Goal: Communication & Community: Share content

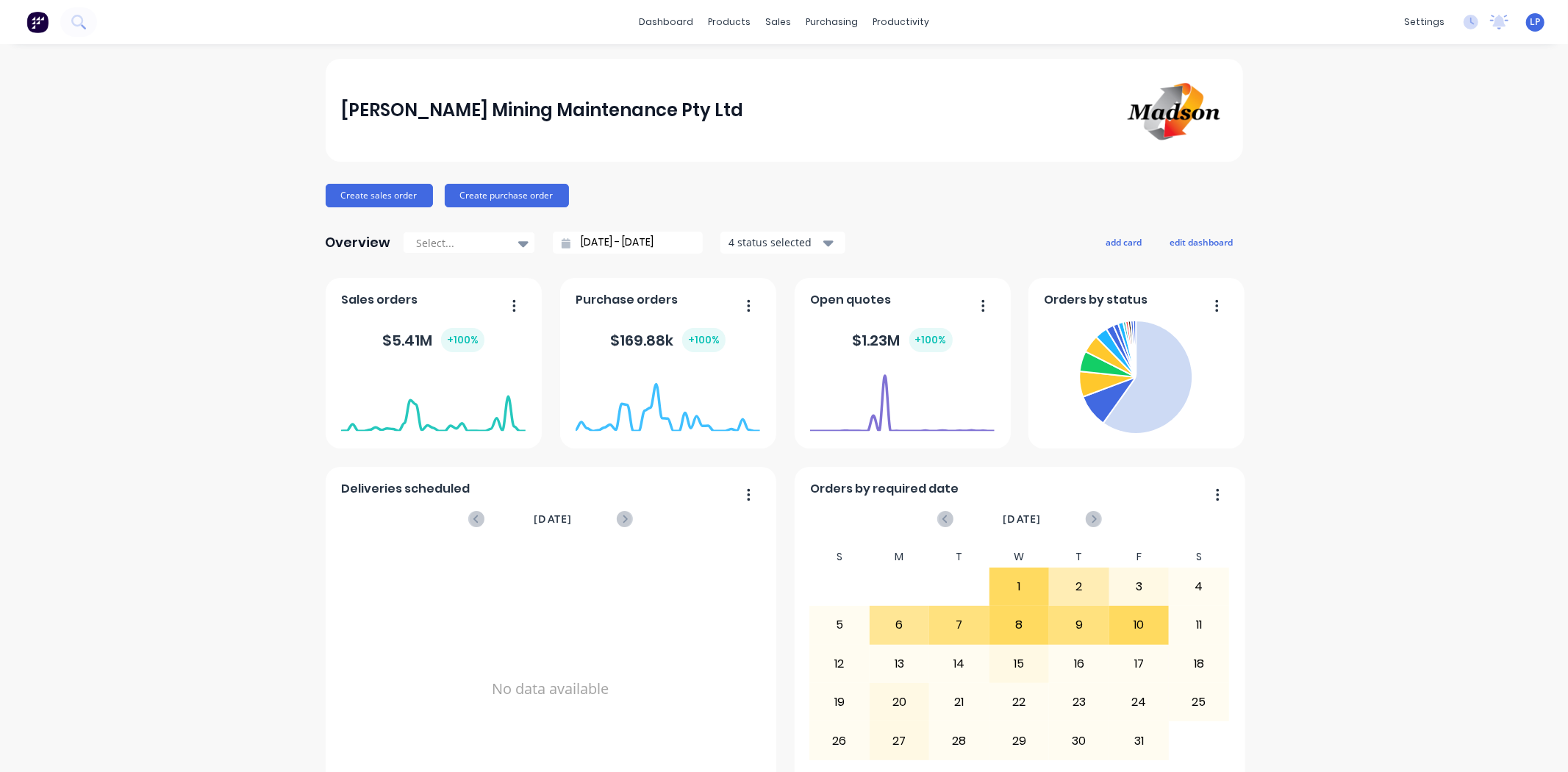
drag, startPoint x: 183, startPoint y: 407, endPoint x: 0, endPoint y: 398, distance: 183.2
click at [183, 407] on div "Madson Mining Maintenance Pty Ltd Create sales order Create purchase order Over…" at bounding box center [784, 632] width 1568 height 1146
click at [798, 60] on link "Sales Orders" at bounding box center [850, 70] width 195 height 29
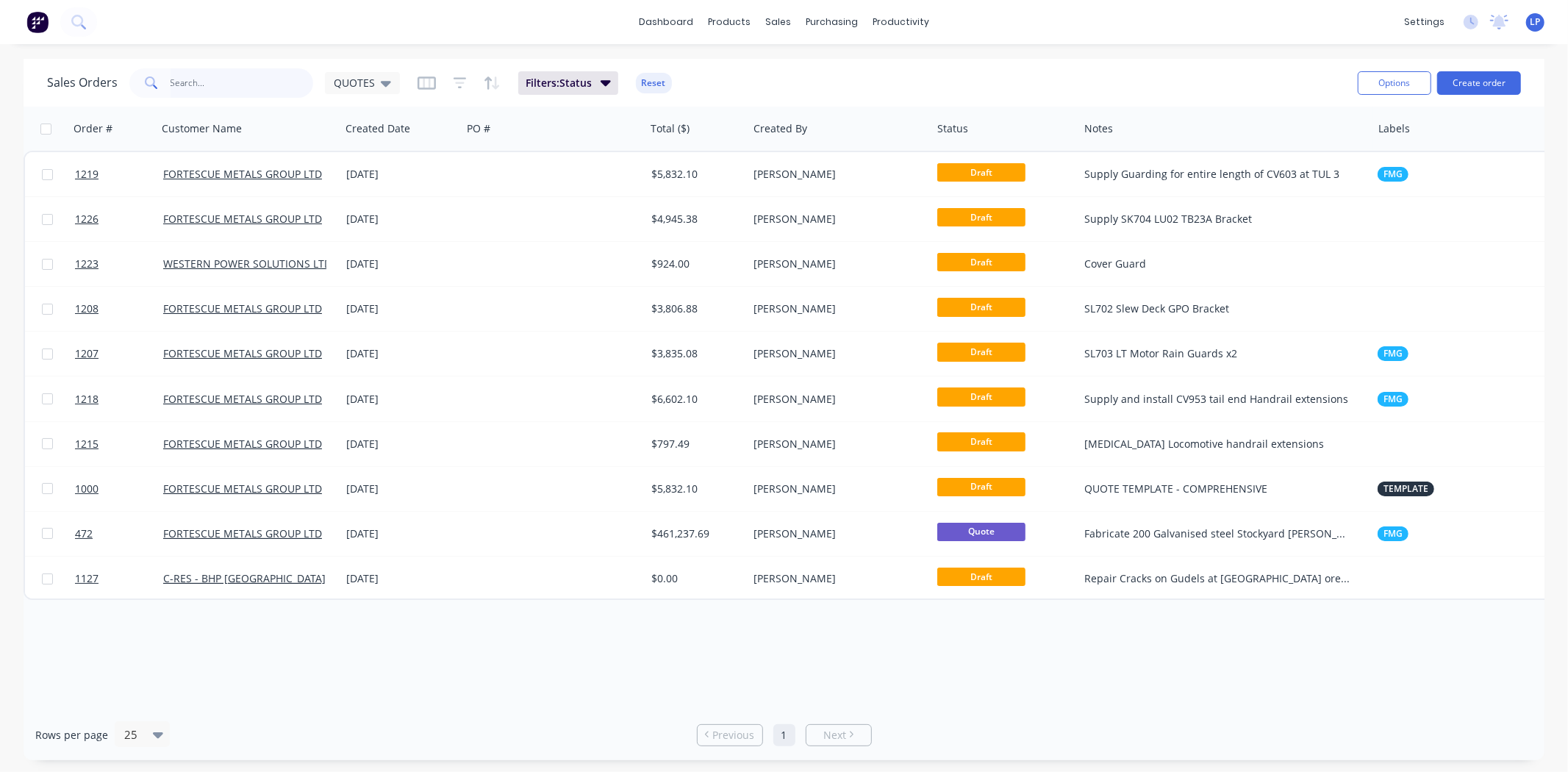
click at [266, 86] on input "text" at bounding box center [242, 83] width 143 height 29
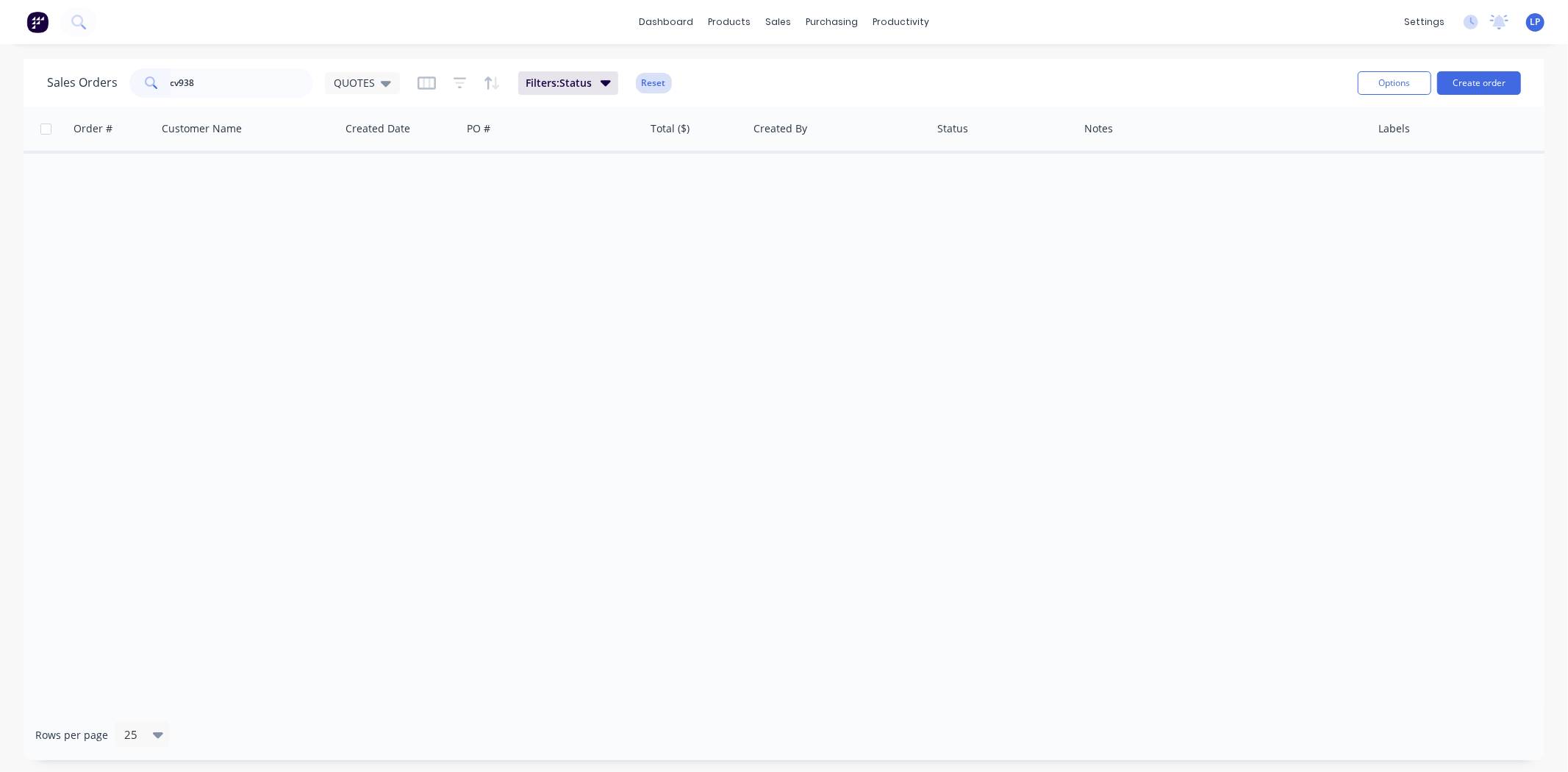
click at [655, 73] on button "Reset" at bounding box center [654, 82] width 36 height 21
click at [247, 84] on input "cv938" at bounding box center [242, 83] width 143 height 29
drag, startPoint x: 235, startPoint y: 84, endPoint x: 109, endPoint y: 89, distance: 126.1
click at [109, 89] on div "Sales Orders cv938 QUOTES" at bounding box center [224, 83] width 353 height 29
type input "1000"
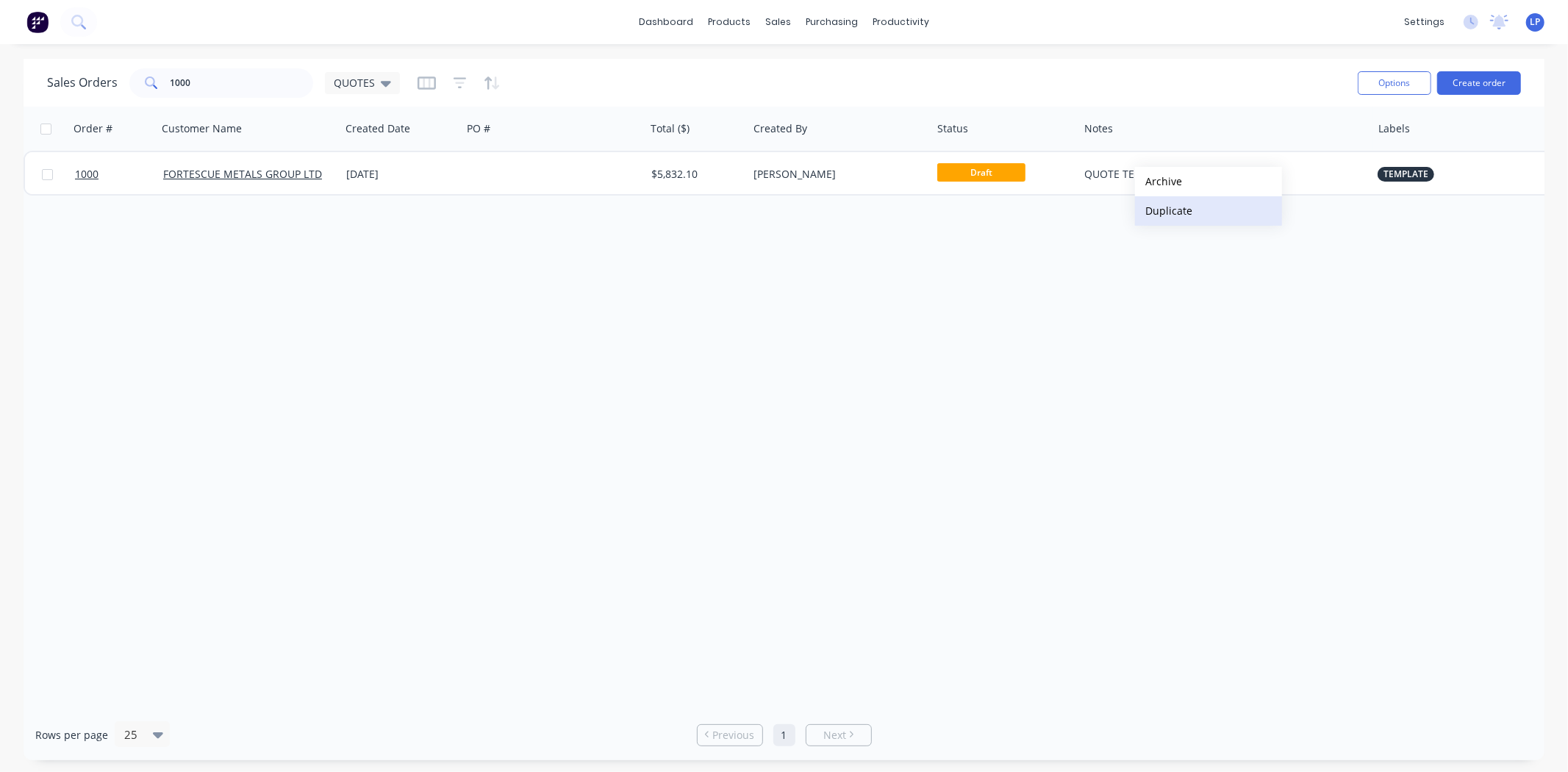
click at [1175, 216] on button "Duplicate" at bounding box center [1209, 211] width 147 height 29
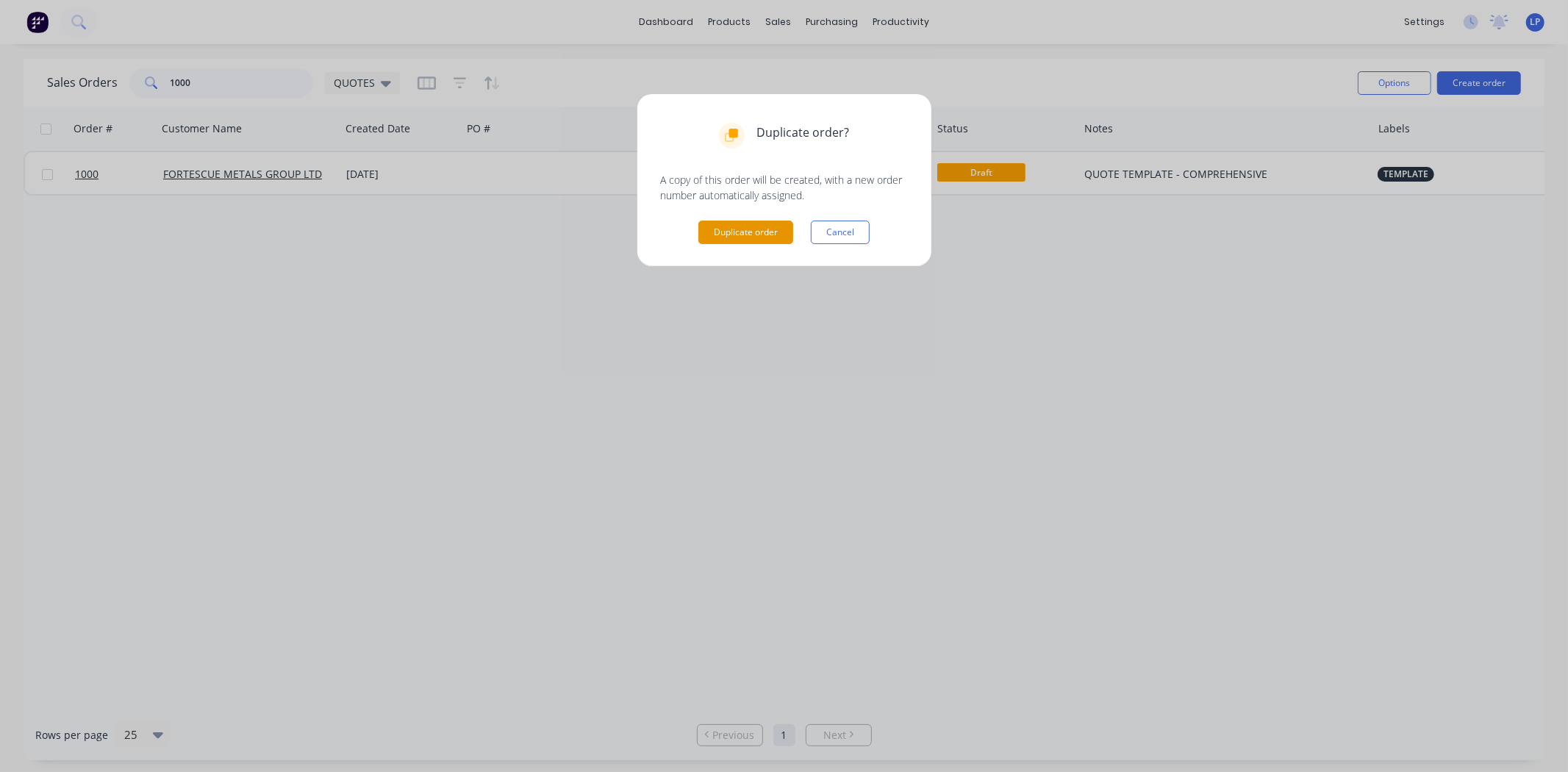
click at [729, 242] on button "Duplicate order" at bounding box center [745, 232] width 95 height 24
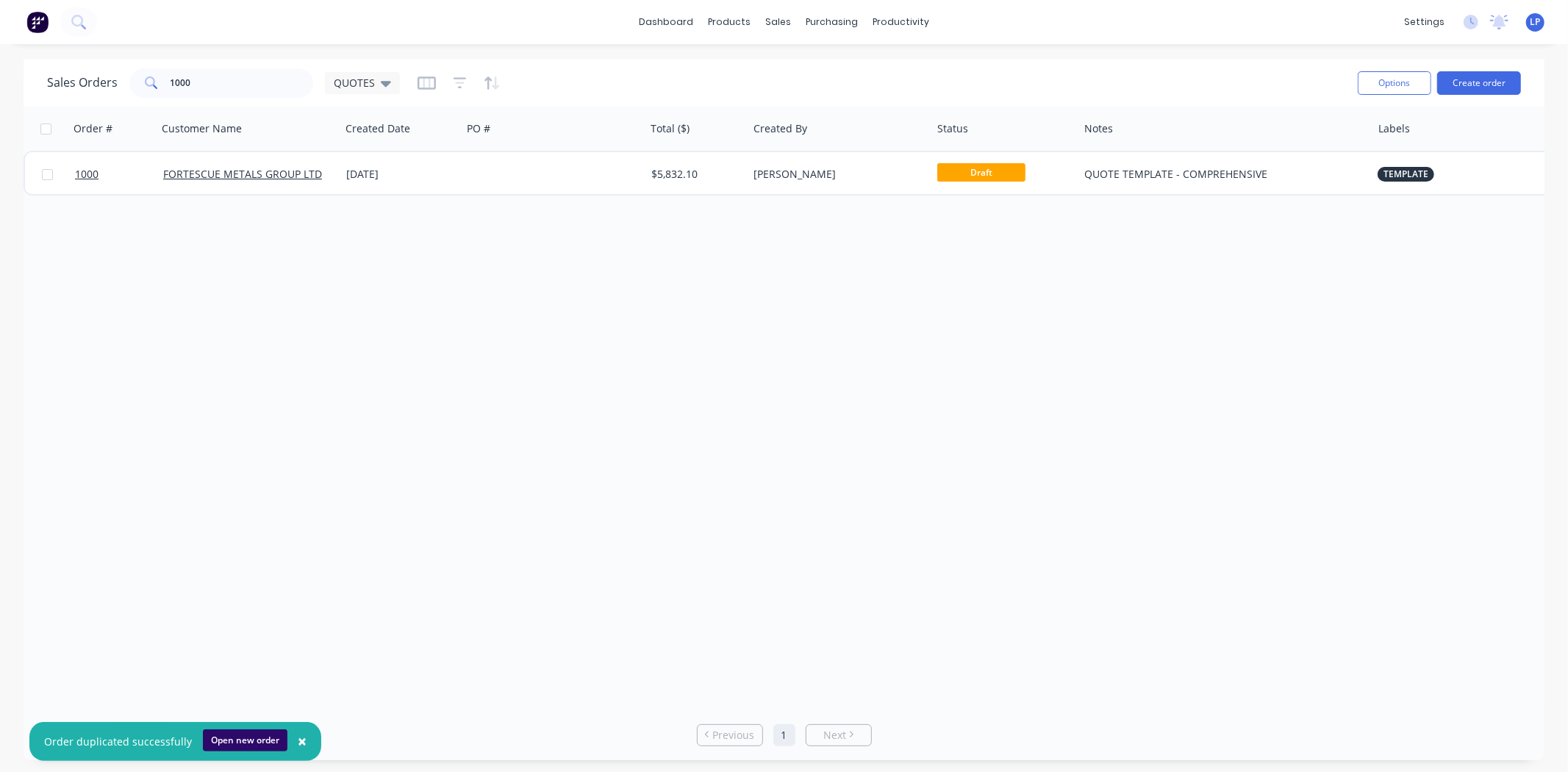
click at [268, 739] on button "Open new order" at bounding box center [245, 741] width 84 height 22
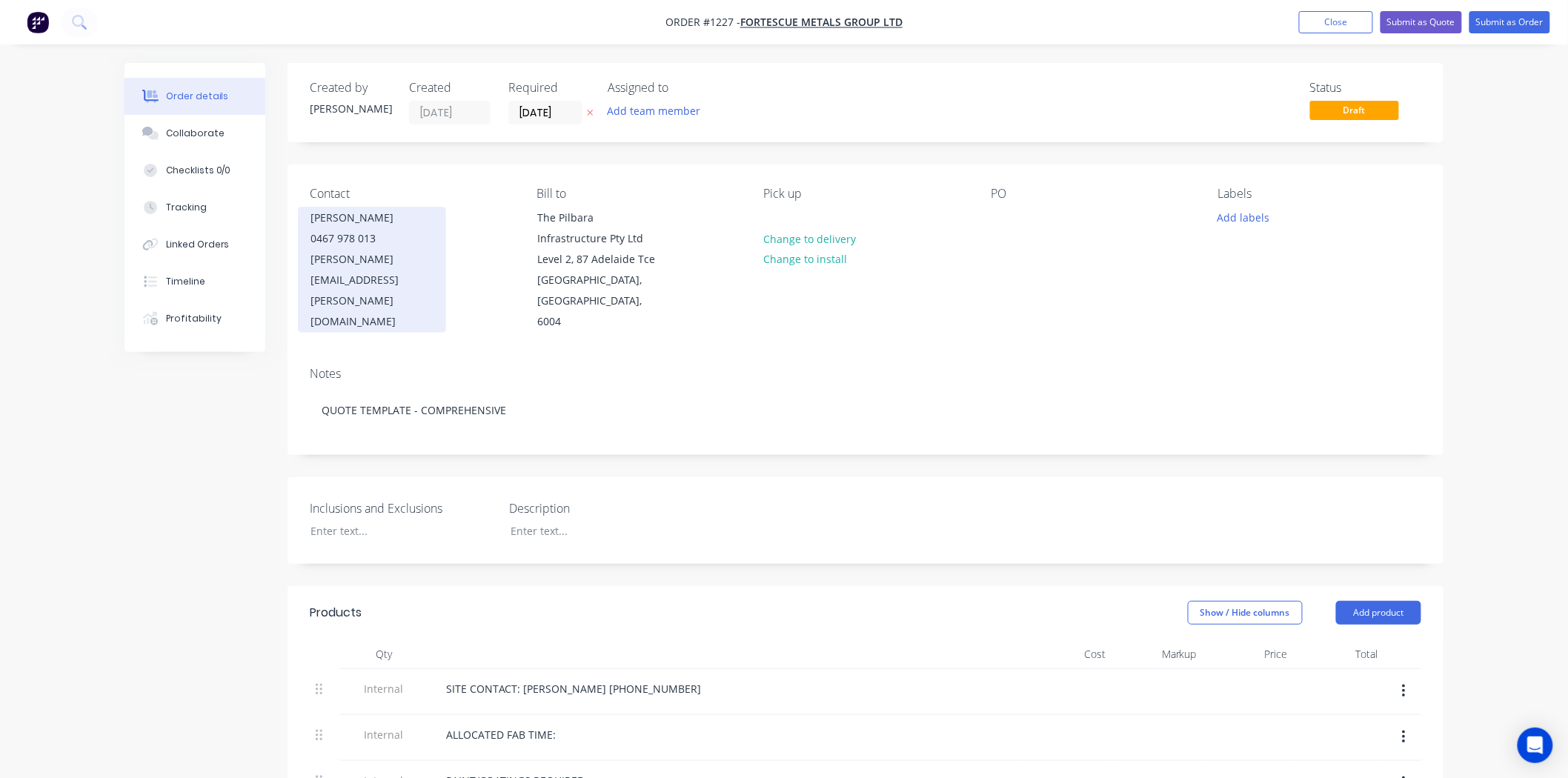
click at [383, 244] on div "0467 978 013" at bounding box center [371, 238] width 123 height 21
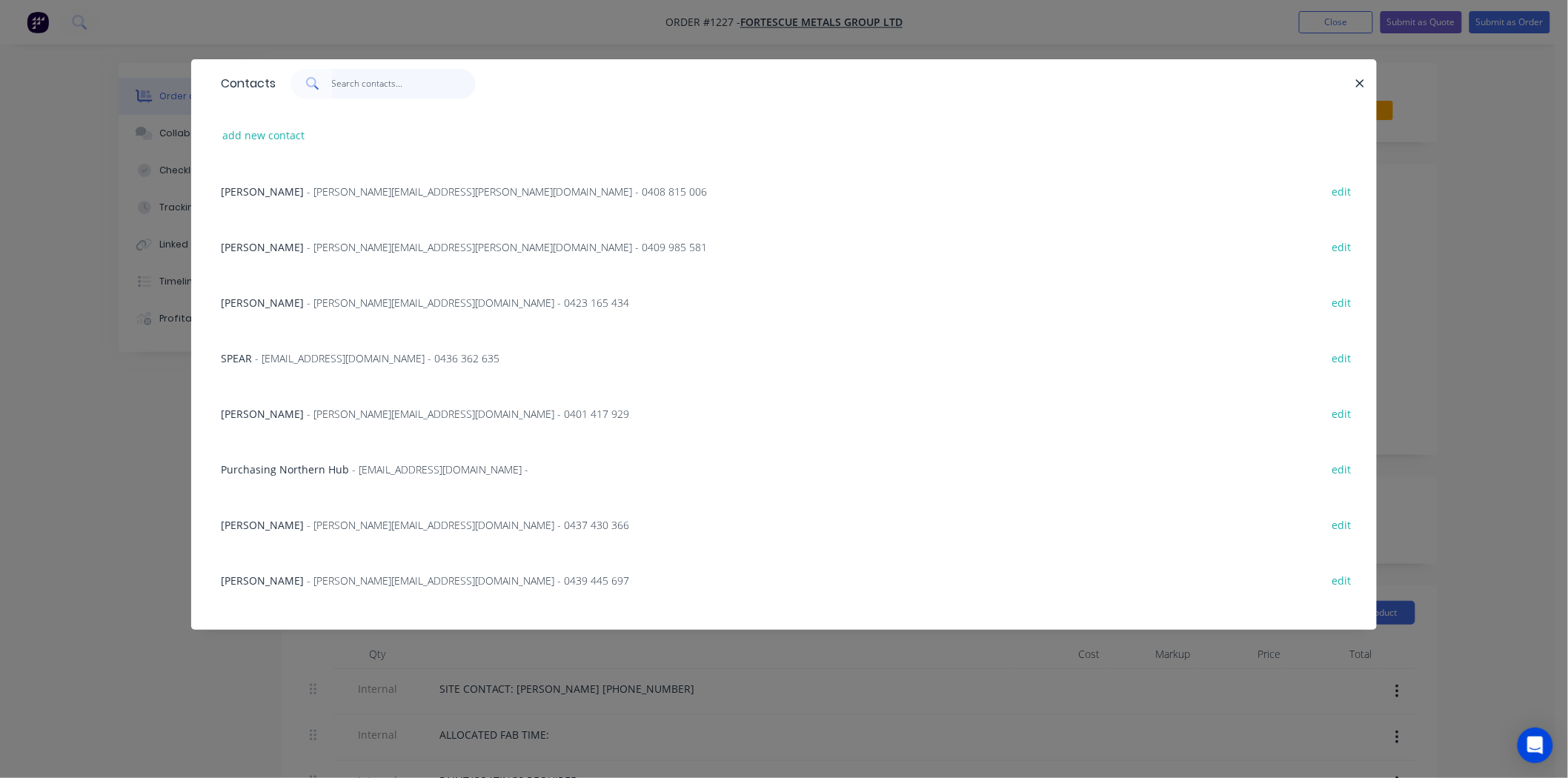
click at [363, 90] on input "text" at bounding box center [404, 84] width 144 height 30
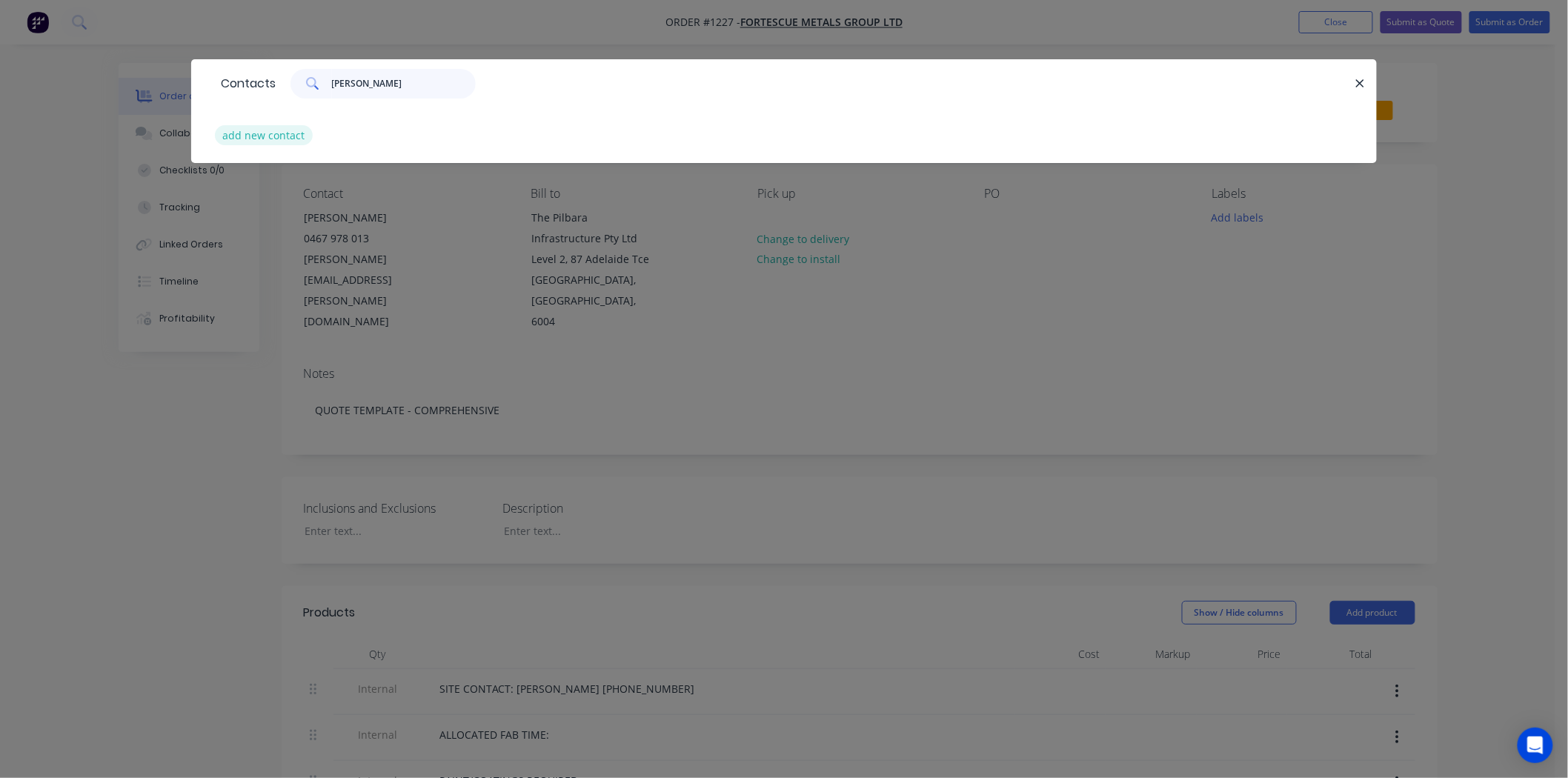
type input "doug"
click at [270, 129] on button "add new contact" at bounding box center [263, 135] width 98 height 20
select select "AU"
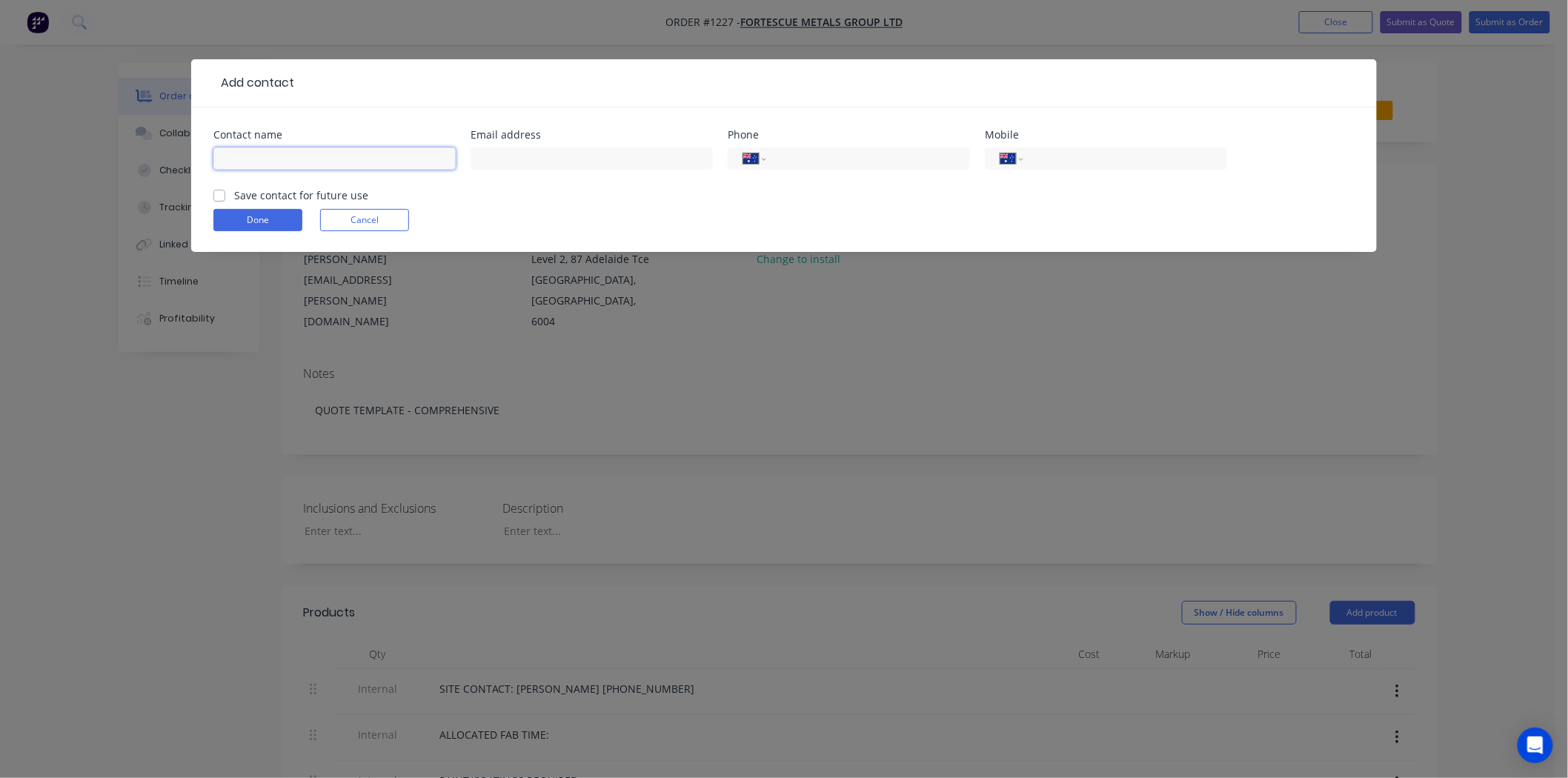
click at [342, 149] on input "text" at bounding box center [334, 158] width 242 height 22
click at [385, 155] on input "Doug" at bounding box center [334, 158] width 242 height 22
type input "[PERSON_NAME]"
click at [490, 164] on input "text" at bounding box center [591, 158] width 242 height 22
paste input "[EMAIL_ADDRESS][DOMAIN_NAME]"
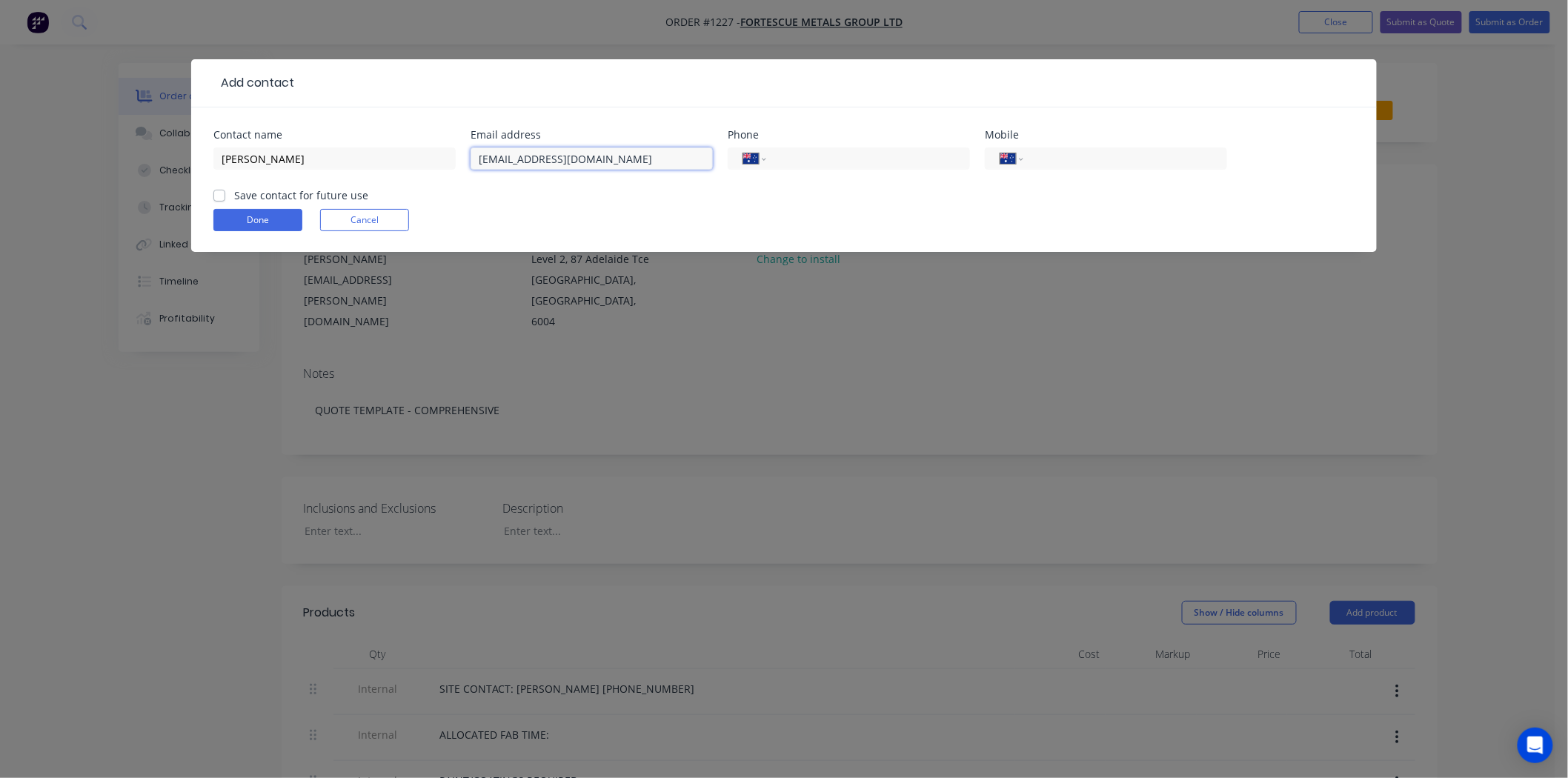
type input "[EMAIL_ADDRESS][DOMAIN_NAME]"
click at [739, 193] on form "Contact name Doug Armstrong Email address apshutline3planning@fortescue.com Pho…" at bounding box center [784, 191] width 1141 height 123
click at [828, 164] on input "tel" at bounding box center [866, 158] width 178 height 17
paste input "[PHONE_NUMBER]"
type input "[PHONE_NUMBER]"
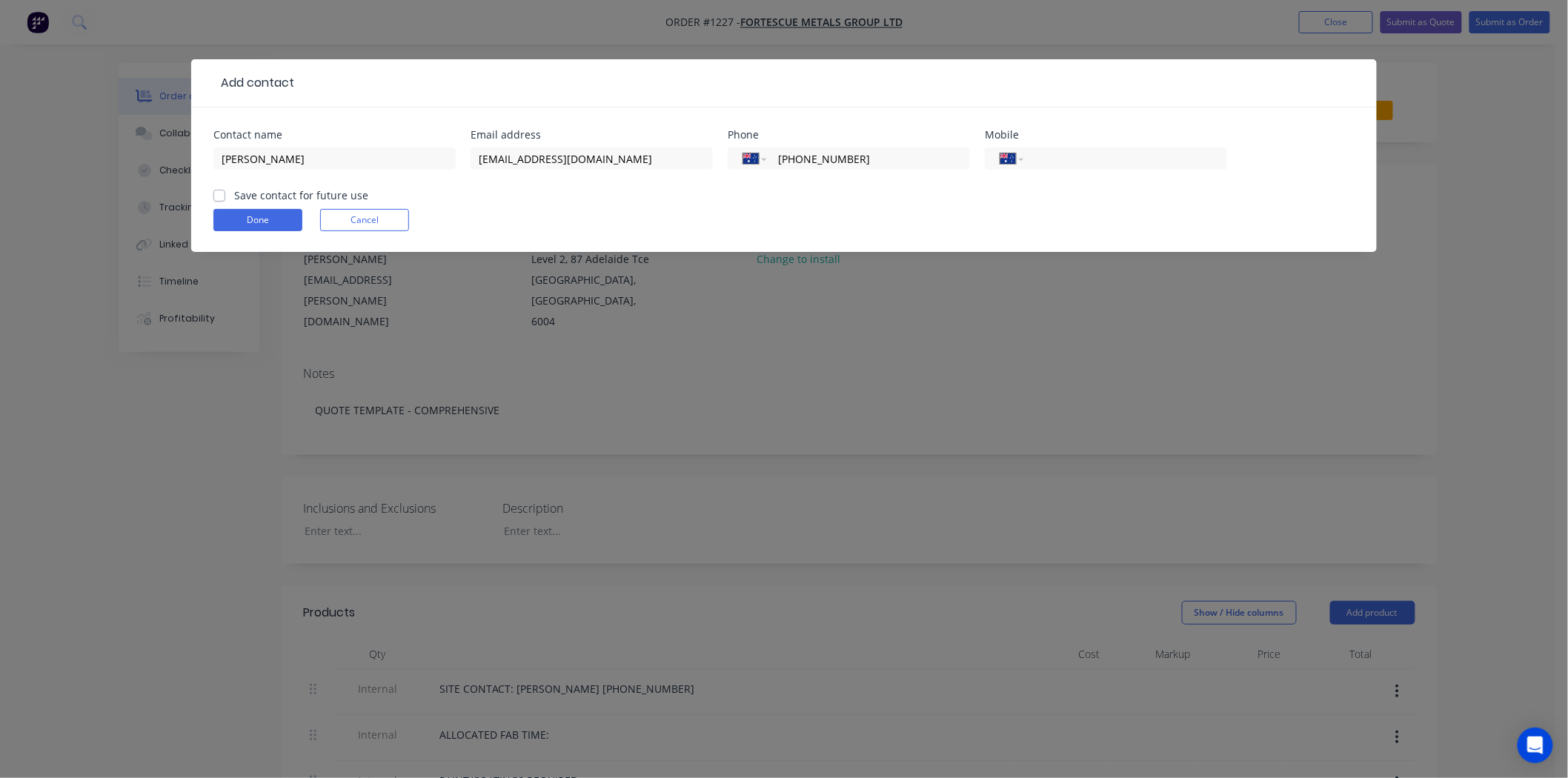
click at [234, 193] on label "Save contact for future use" at bounding box center [301, 196] width 134 height 16
click at [220, 193] on input "Save contact for future use" at bounding box center [219, 195] width 12 height 14
checkbox input "true"
click at [244, 220] on button "Done" at bounding box center [258, 219] width 89 height 22
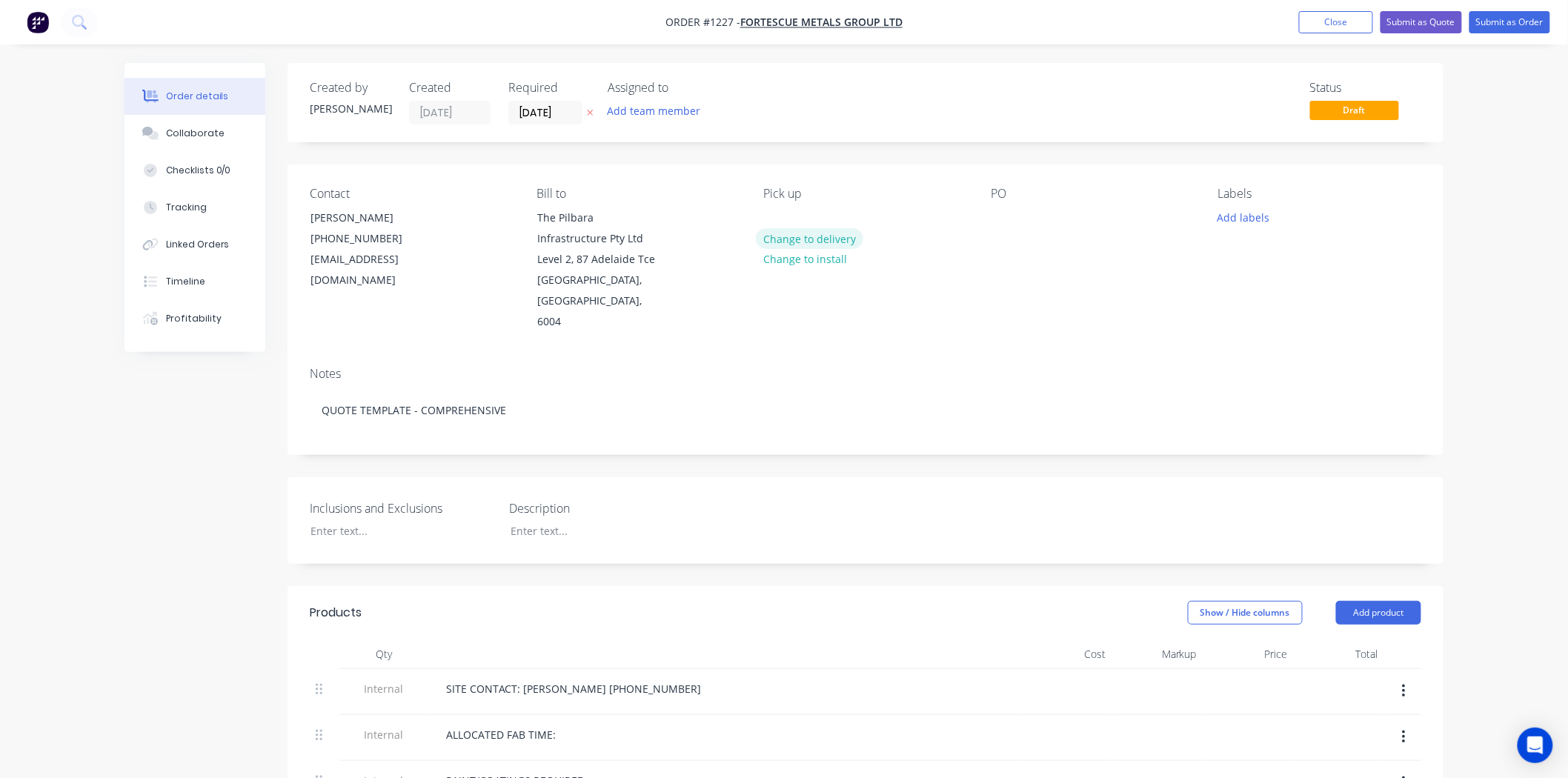
click at [831, 232] on button "Change to delivery" at bounding box center [809, 238] width 108 height 20
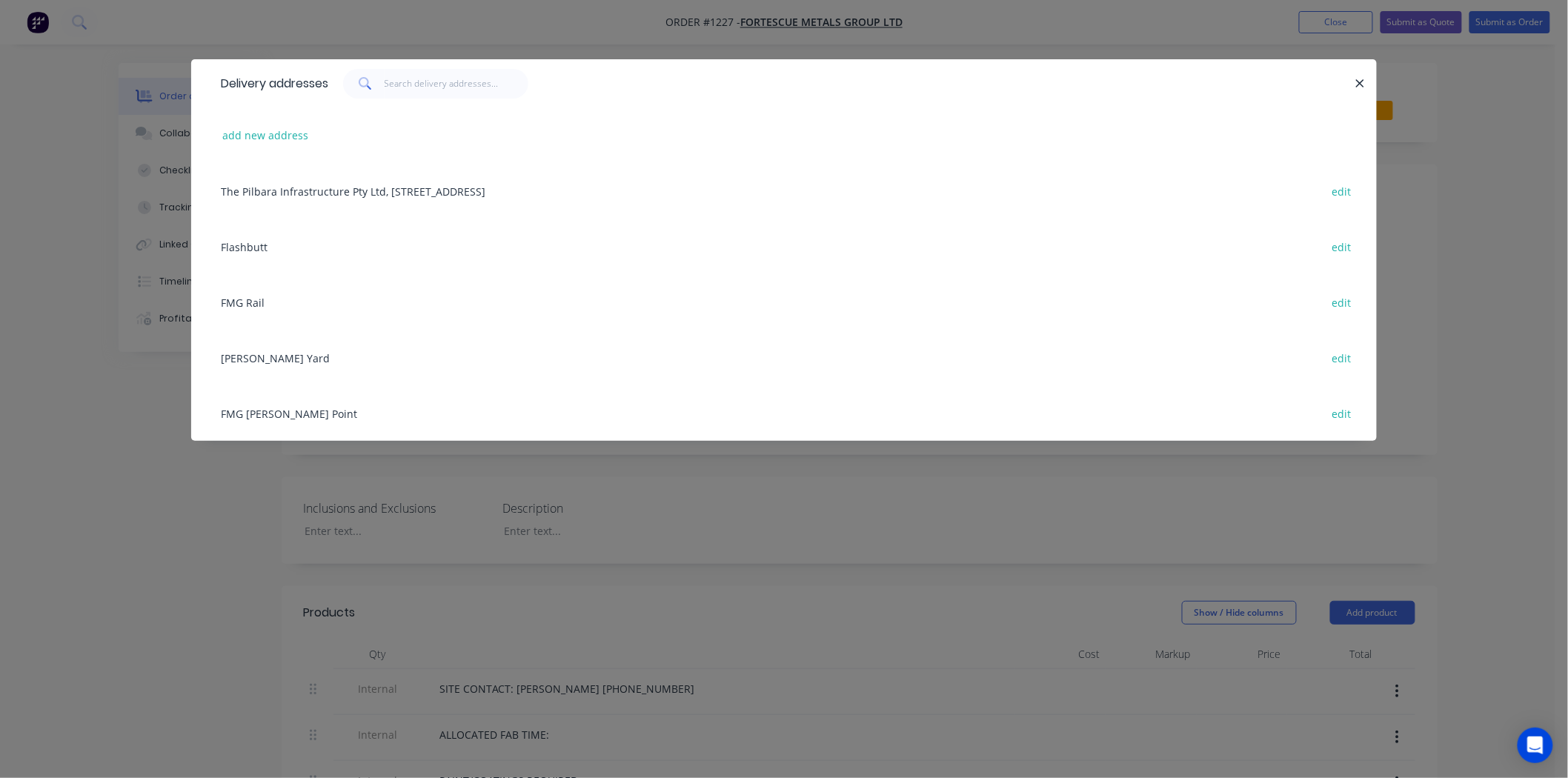
click at [290, 410] on div "FMG Anderson Point edit" at bounding box center [784, 413] width 1141 height 55
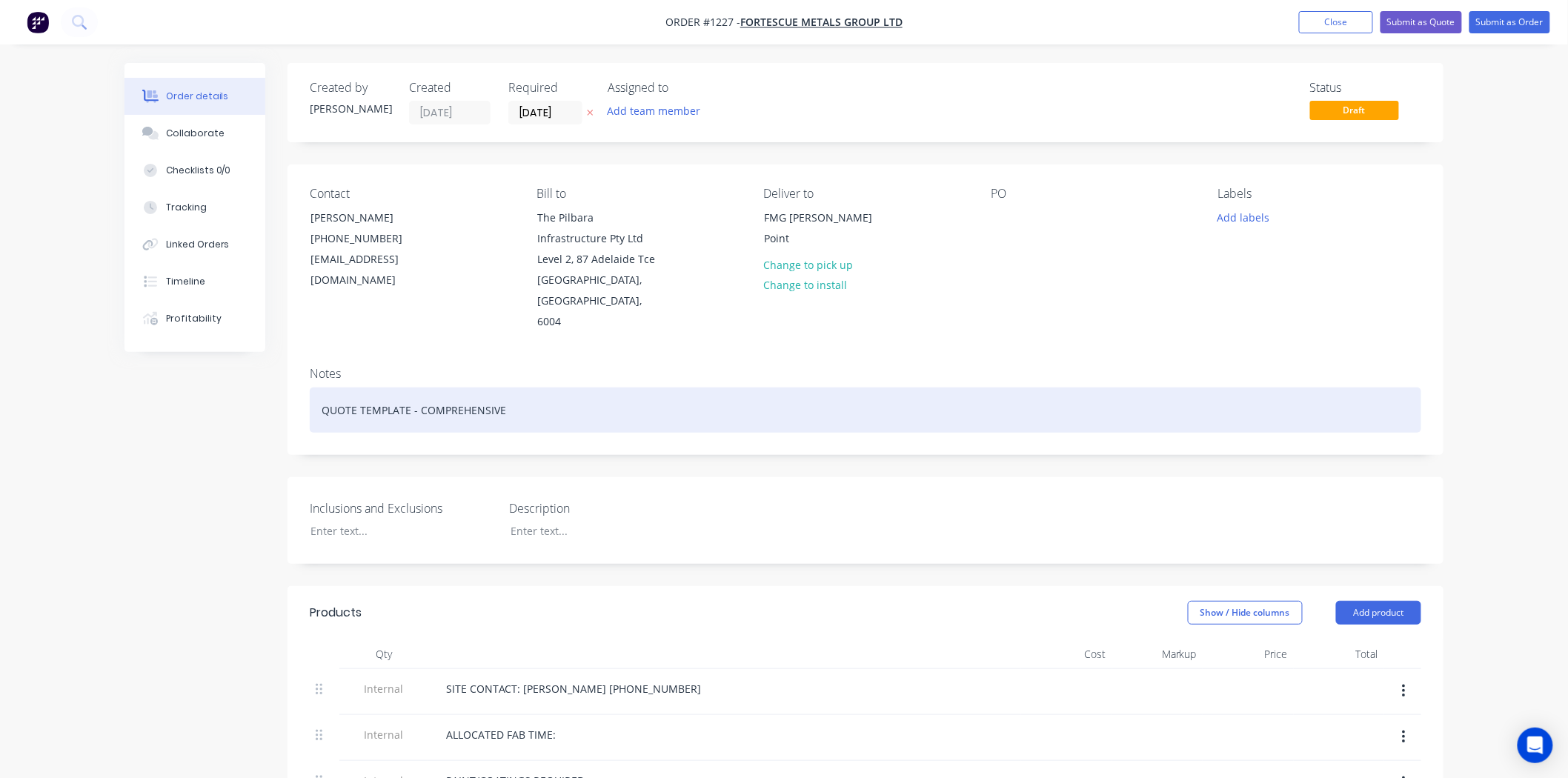
click at [591, 388] on div "QUOTE TEMPLATE - COMPREHENSIVE" at bounding box center [865, 410] width 1112 height 45
drag, startPoint x: 591, startPoint y: 387, endPoint x: 294, endPoint y: 393, distance: 297.1
click at [294, 393] on div "Notes QUOTE TEMPLATE - COMPREHENSIVE" at bounding box center [866, 404] width 1156 height 99
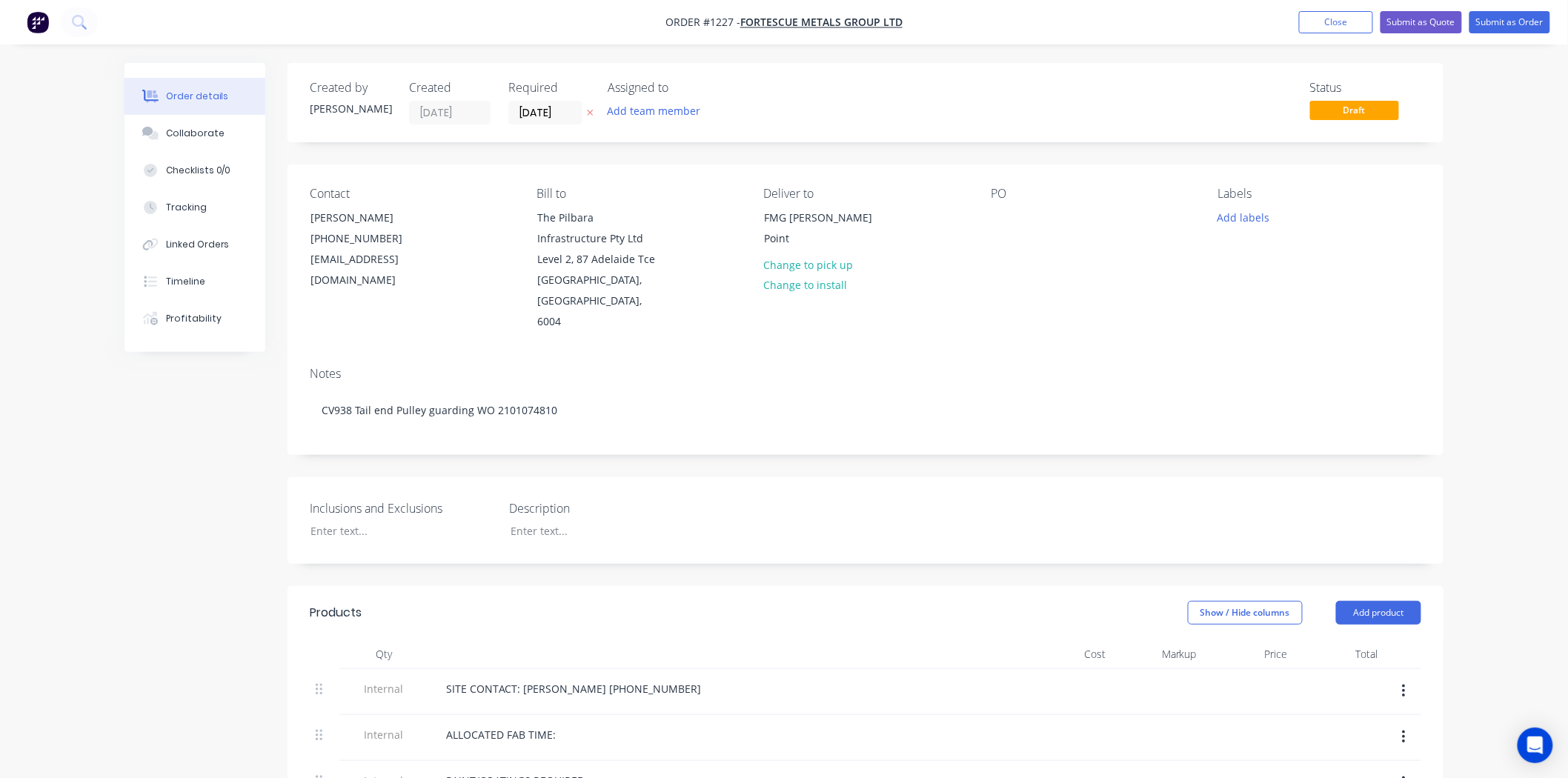
click at [985, 507] on div "Inclusions and Exclusions Description" at bounding box center [866, 521] width 1156 height 87
drag, startPoint x: 653, startPoint y: 669, endPoint x: 521, endPoint y: 670, distance: 132.0
click at [521, 678] on div "SITE CONTACT: Sean Duggan 0467 978 013" at bounding box center [573, 689] width 279 height 22
click at [702, 611] on header "Products Show / Hide columns Add product" at bounding box center [866, 613] width 1156 height 53
click at [1351, 21] on button "Close" at bounding box center [1335, 22] width 74 height 22
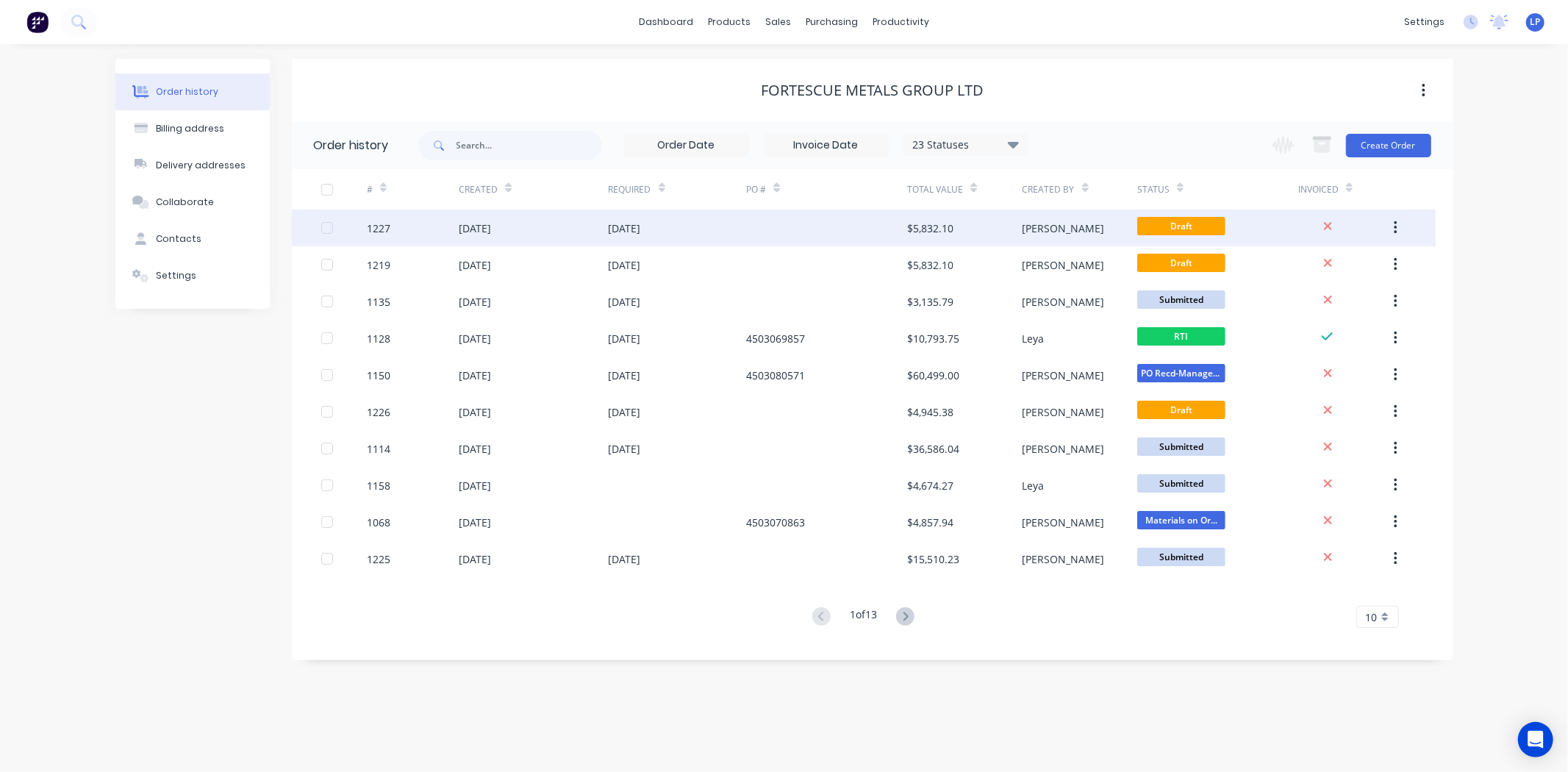
click at [710, 233] on div "[DATE]" at bounding box center [678, 228] width 138 height 36
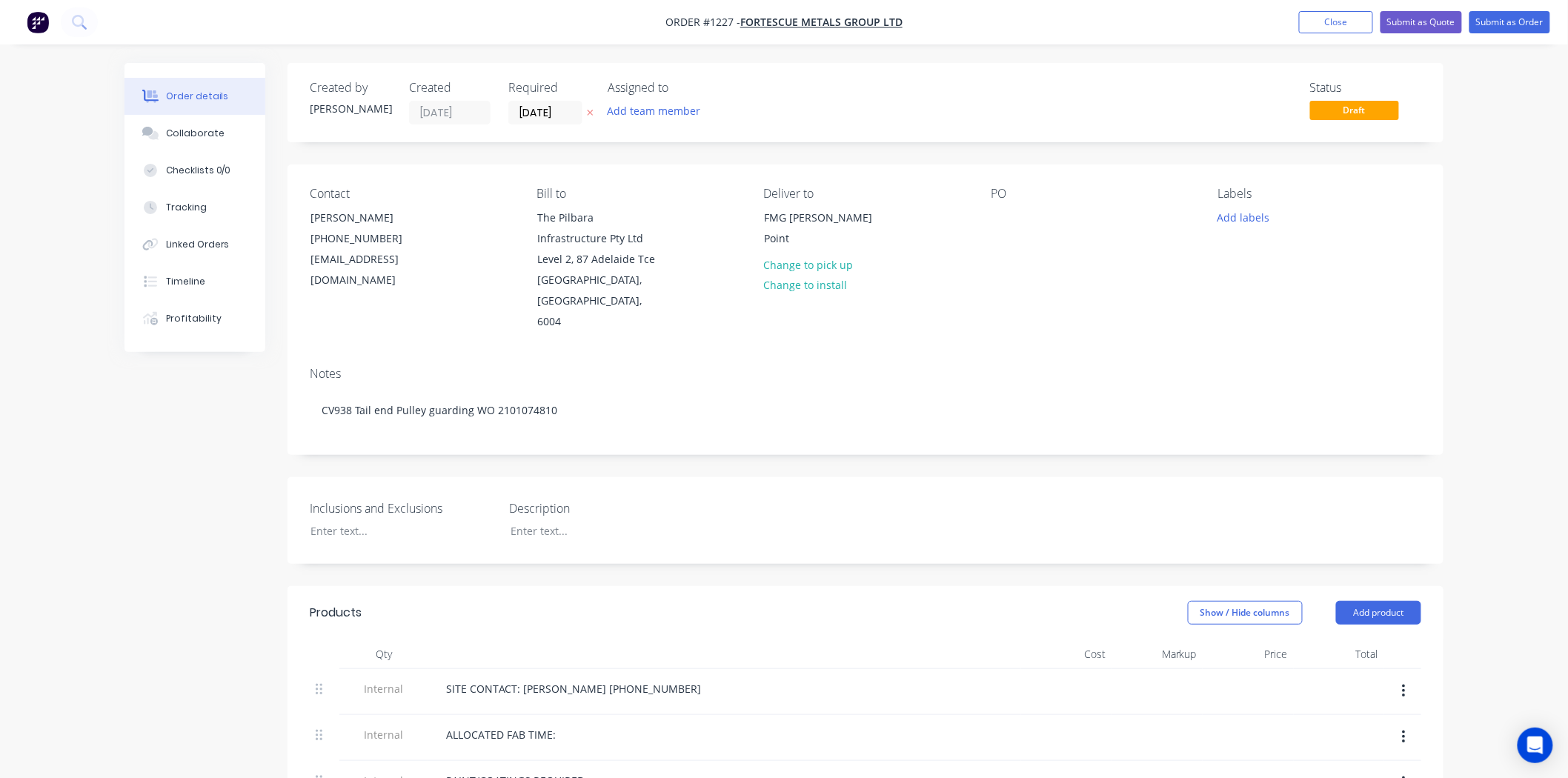
drag, startPoint x: 1323, startPoint y: 27, endPoint x: 1172, endPoint y: 55, distance: 153.6
click at [1323, 27] on button "Close" at bounding box center [1335, 22] width 74 height 22
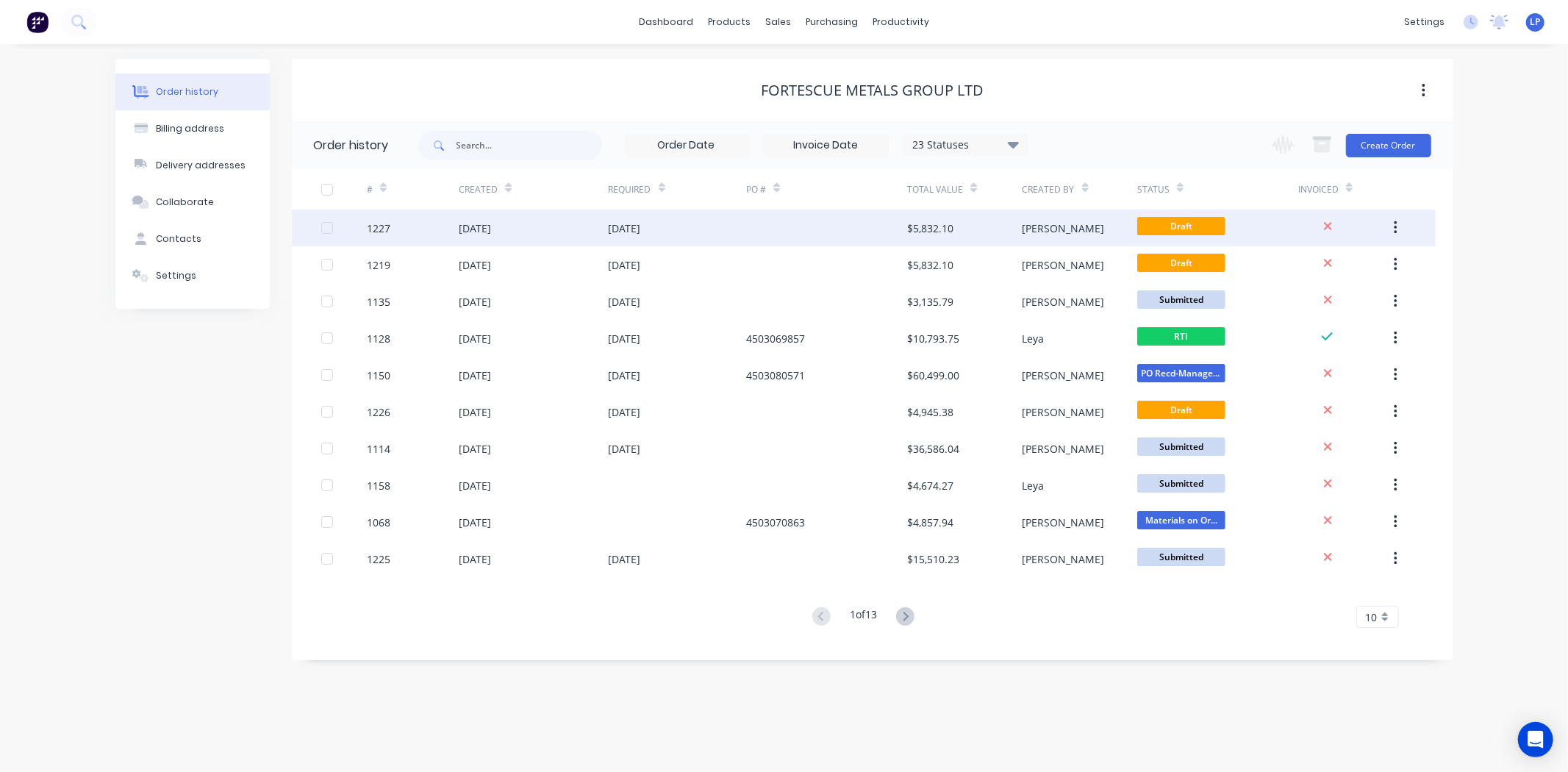
click at [1399, 227] on button "button" at bounding box center [1395, 228] width 34 height 26
click at [1326, 291] on div "Duplicate" at bounding box center [1342, 296] width 113 height 22
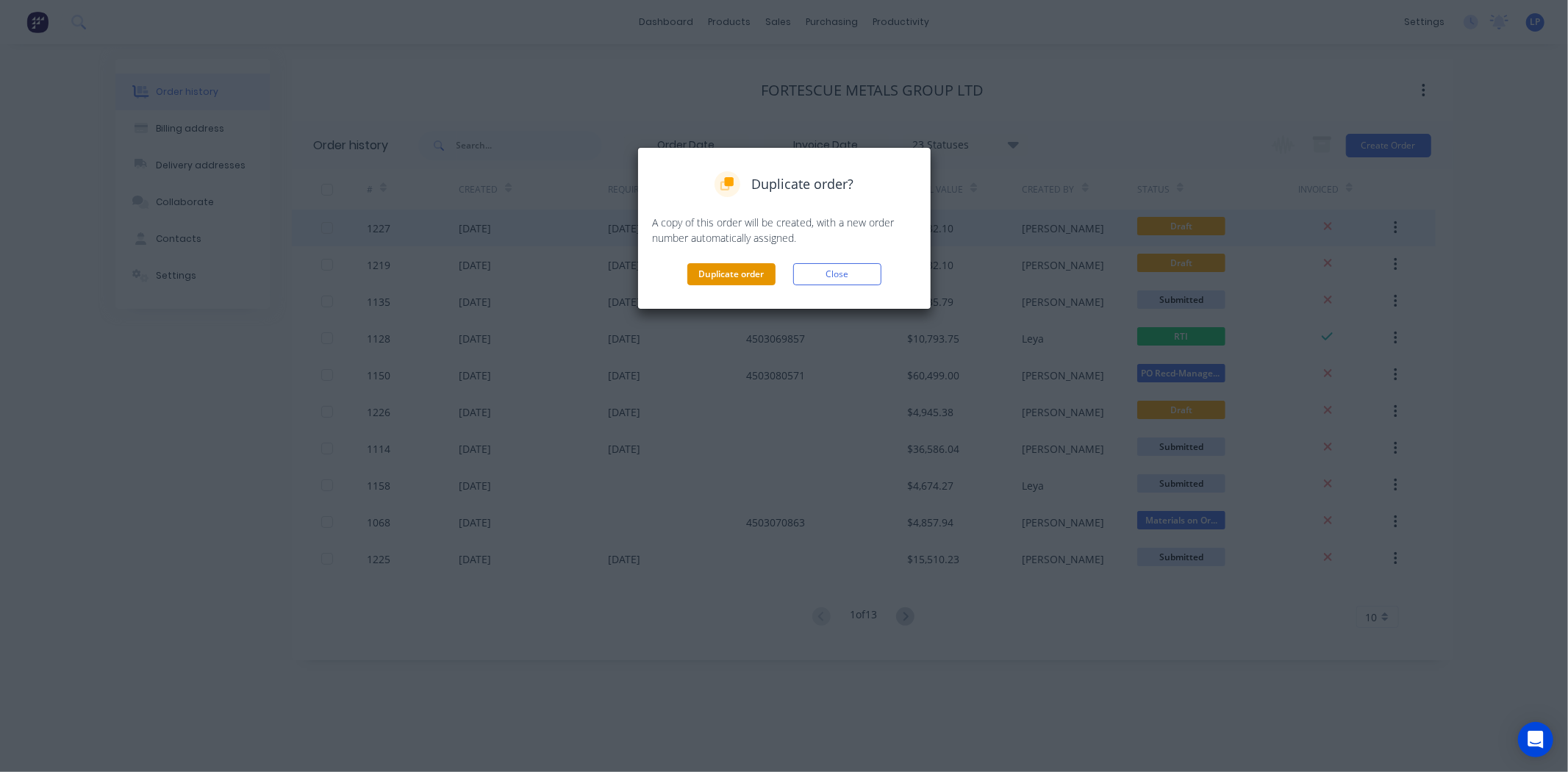
click at [736, 280] on button "Duplicate order" at bounding box center [732, 274] width 88 height 22
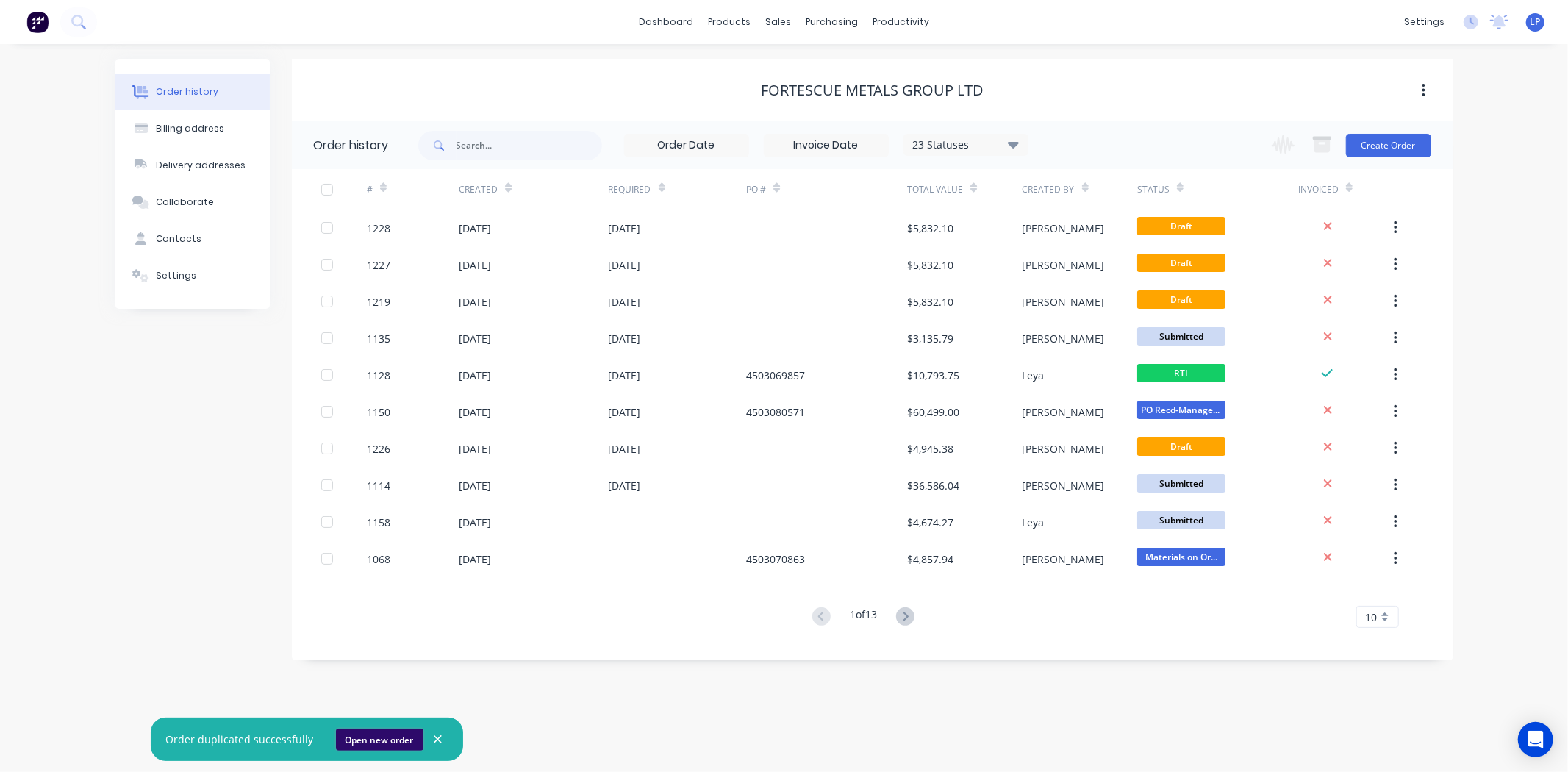
click at [386, 739] on button "Open new order" at bounding box center [379, 740] width 87 height 22
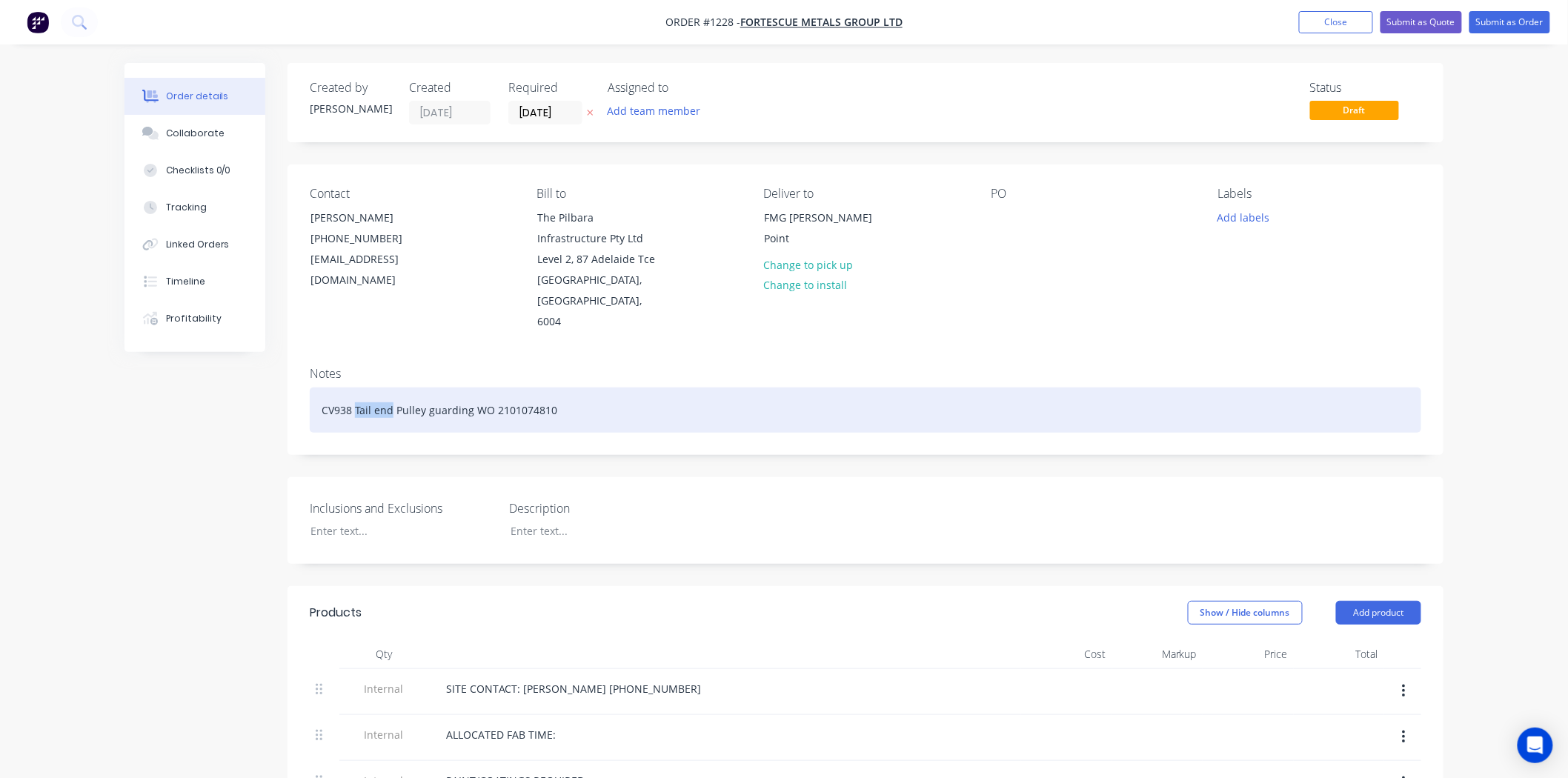
drag, startPoint x: 393, startPoint y: 389, endPoint x: 356, endPoint y: 393, distance: 37.2
click at [356, 393] on div "CV938 Tail end Pulley guarding WO 2101074810" at bounding box center [865, 410] width 1112 height 45
click at [609, 388] on div "CV938 Head end transfer belt guarding WO 2101074810" at bounding box center [865, 410] width 1112 height 45
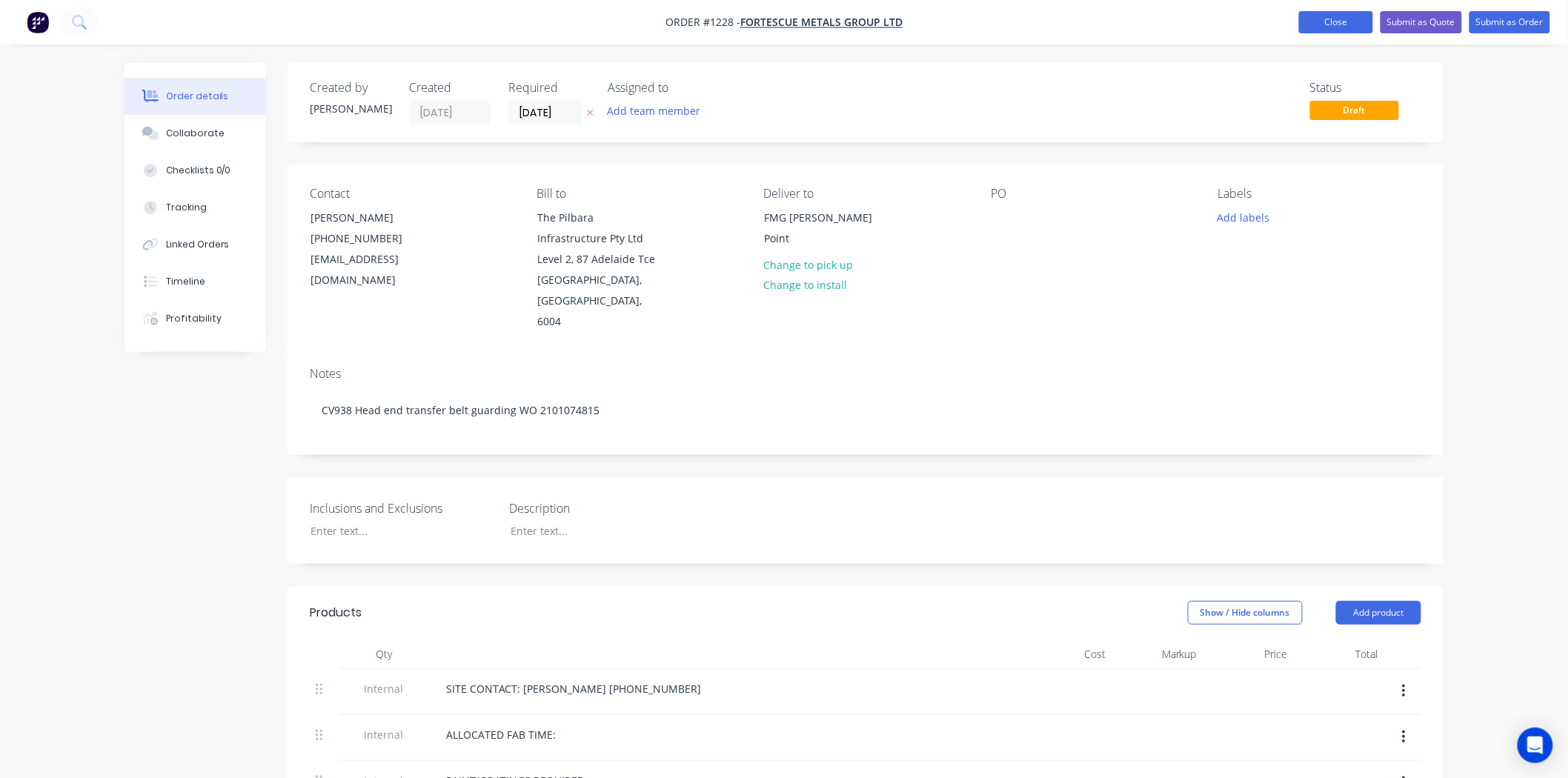
click at [1345, 16] on button "Close" at bounding box center [1335, 22] width 74 height 22
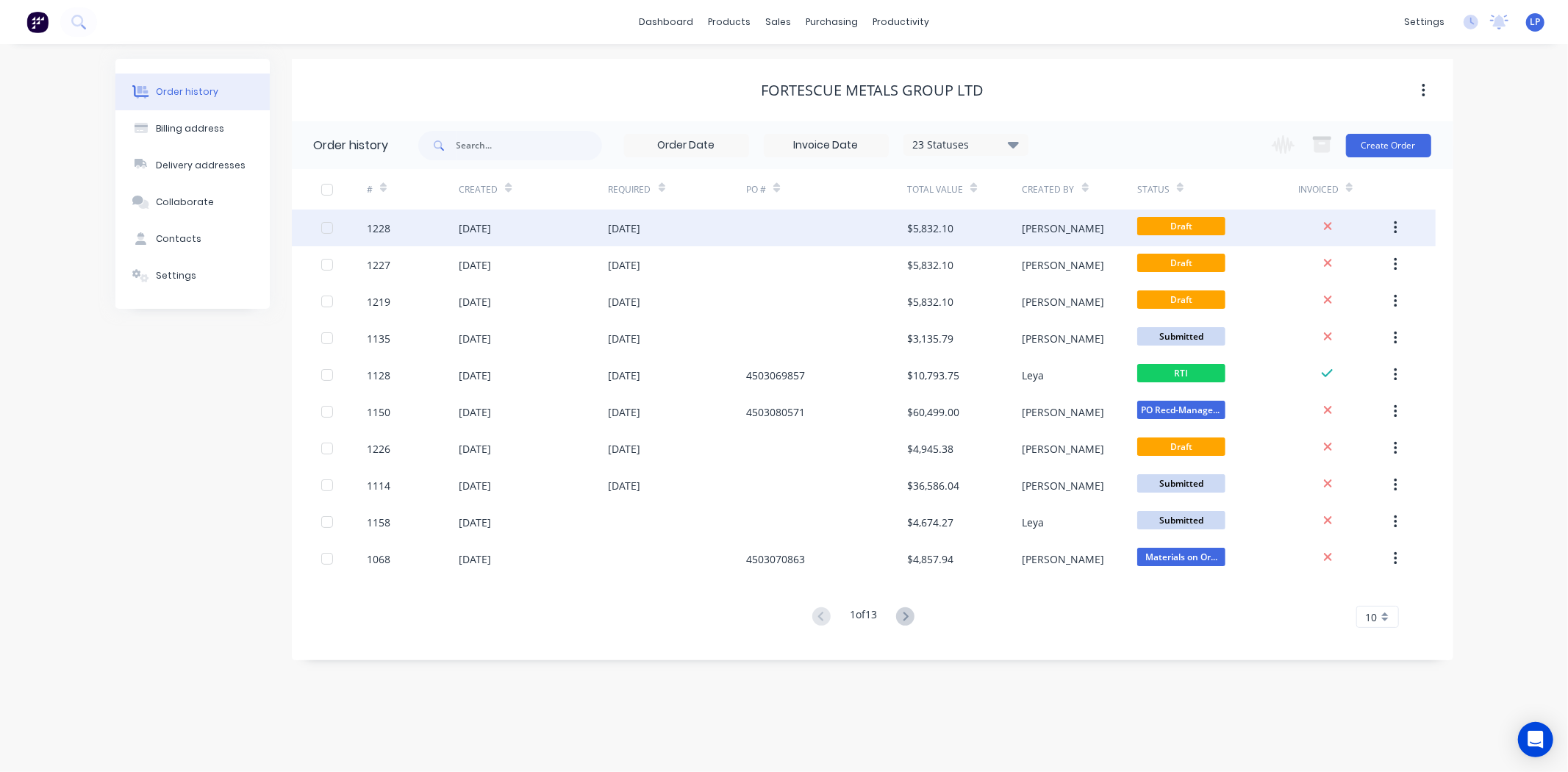
click at [1397, 230] on icon "button" at bounding box center [1396, 228] width 4 height 16
click at [1312, 289] on div "Duplicate" at bounding box center [1342, 296] width 113 height 22
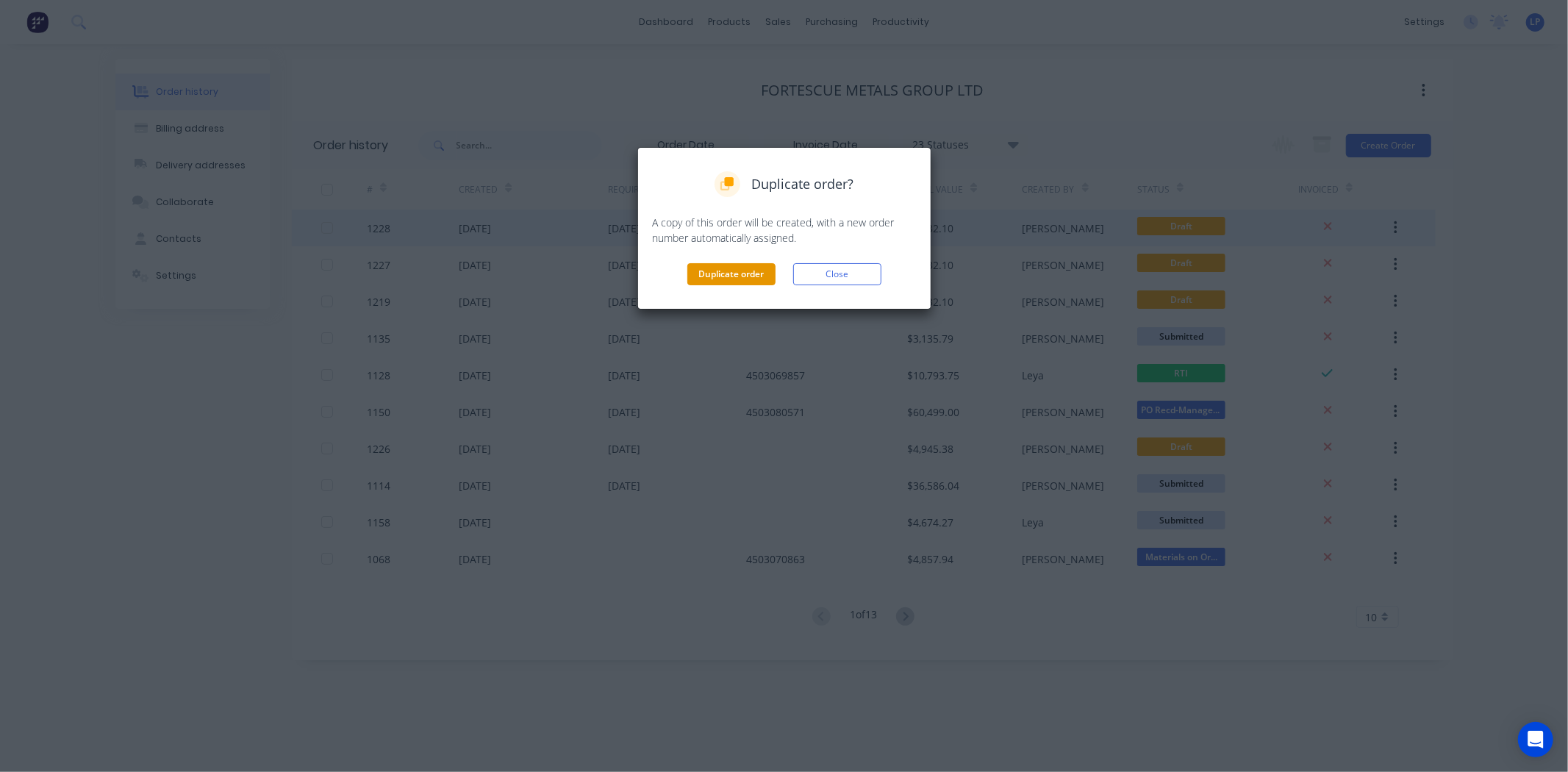
click at [750, 268] on button "Duplicate order" at bounding box center [732, 274] width 88 height 22
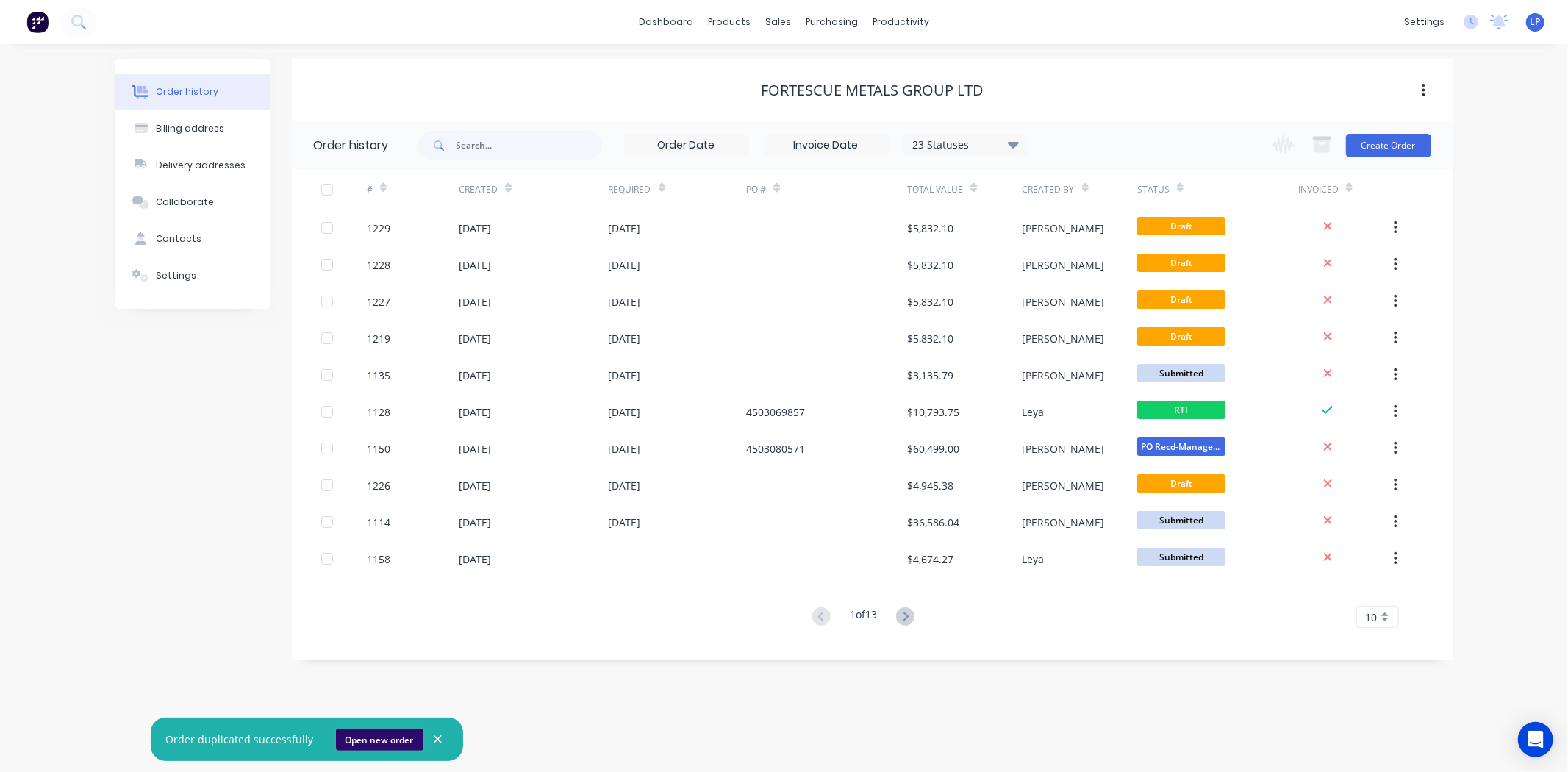
click at [369, 734] on button "Open new order" at bounding box center [379, 740] width 87 height 22
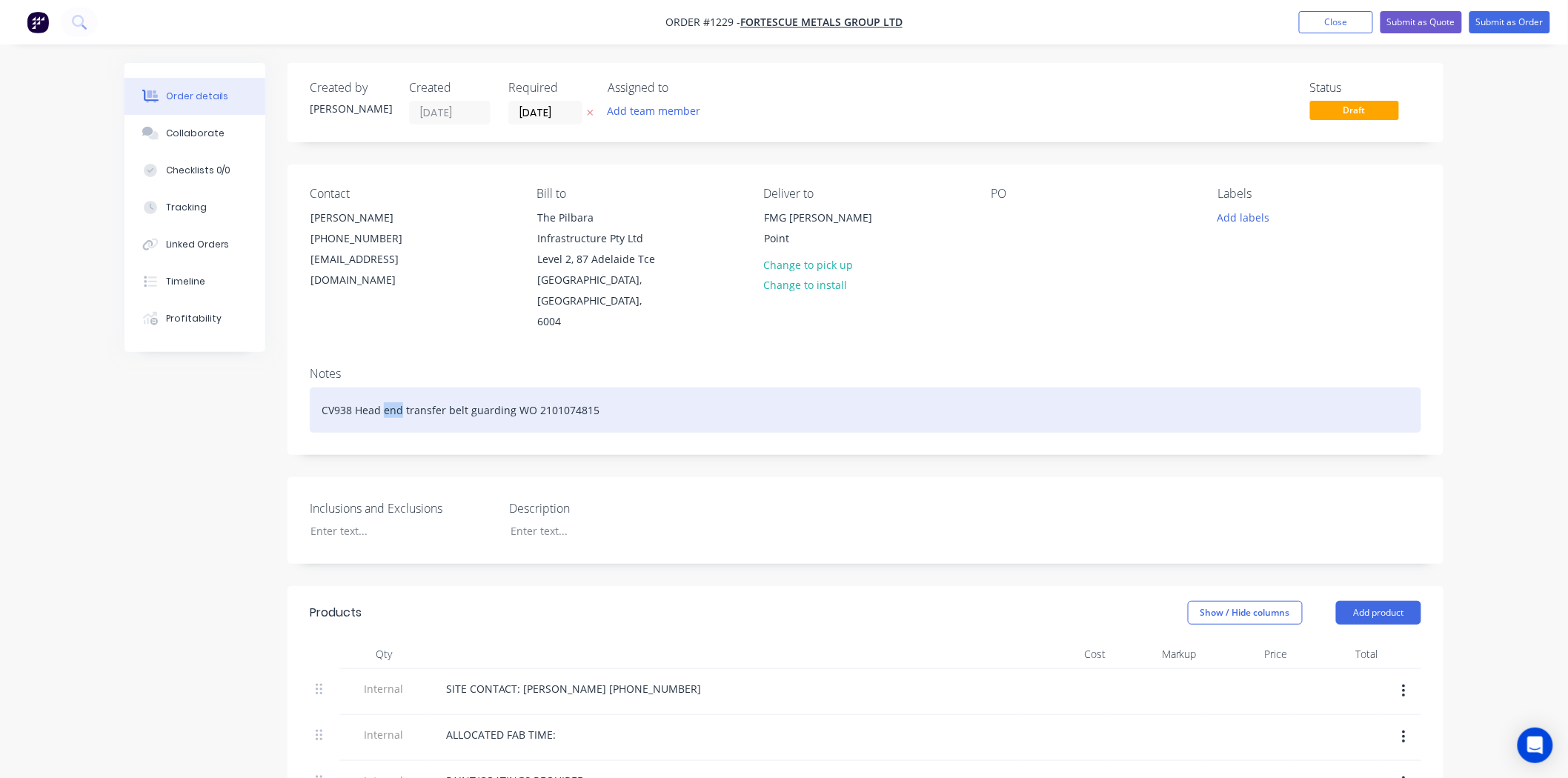
drag, startPoint x: 402, startPoint y: 389, endPoint x: 383, endPoint y: 389, distance: 19.0
click at [383, 389] on div "CV938 Head end transfer belt guarding WO 2101074815" at bounding box center [865, 410] width 1112 height 45
click at [673, 388] on div "CV938 Head pulley drive guards transfer belt guarding WO 2101074815" at bounding box center [865, 410] width 1112 height 45
drag, startPoint x: 478, startPoint y: 388, endPoint x: 582, endPoint y: 389, distance: 104.0
click at [582, 389] on div "CV938 Head pulley drive guards transfer belt guarding WO 2101074815" at bounding box center [865, 410] width 1112 height 45
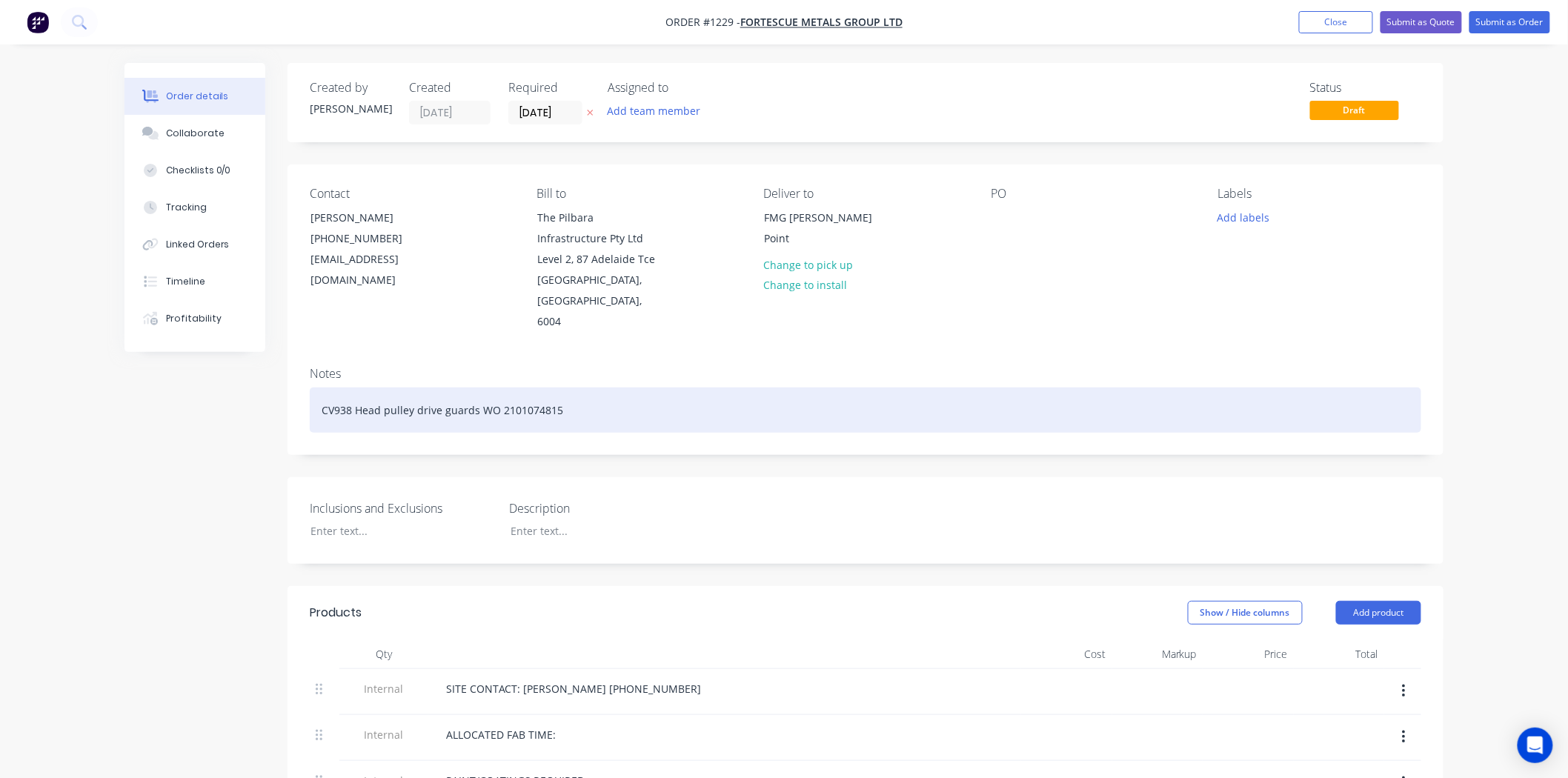
click at [575, 389] on div "CV938 Head pulley drive guards WO 2101074815" at bounding box center [865, 410] width 1112 height 45
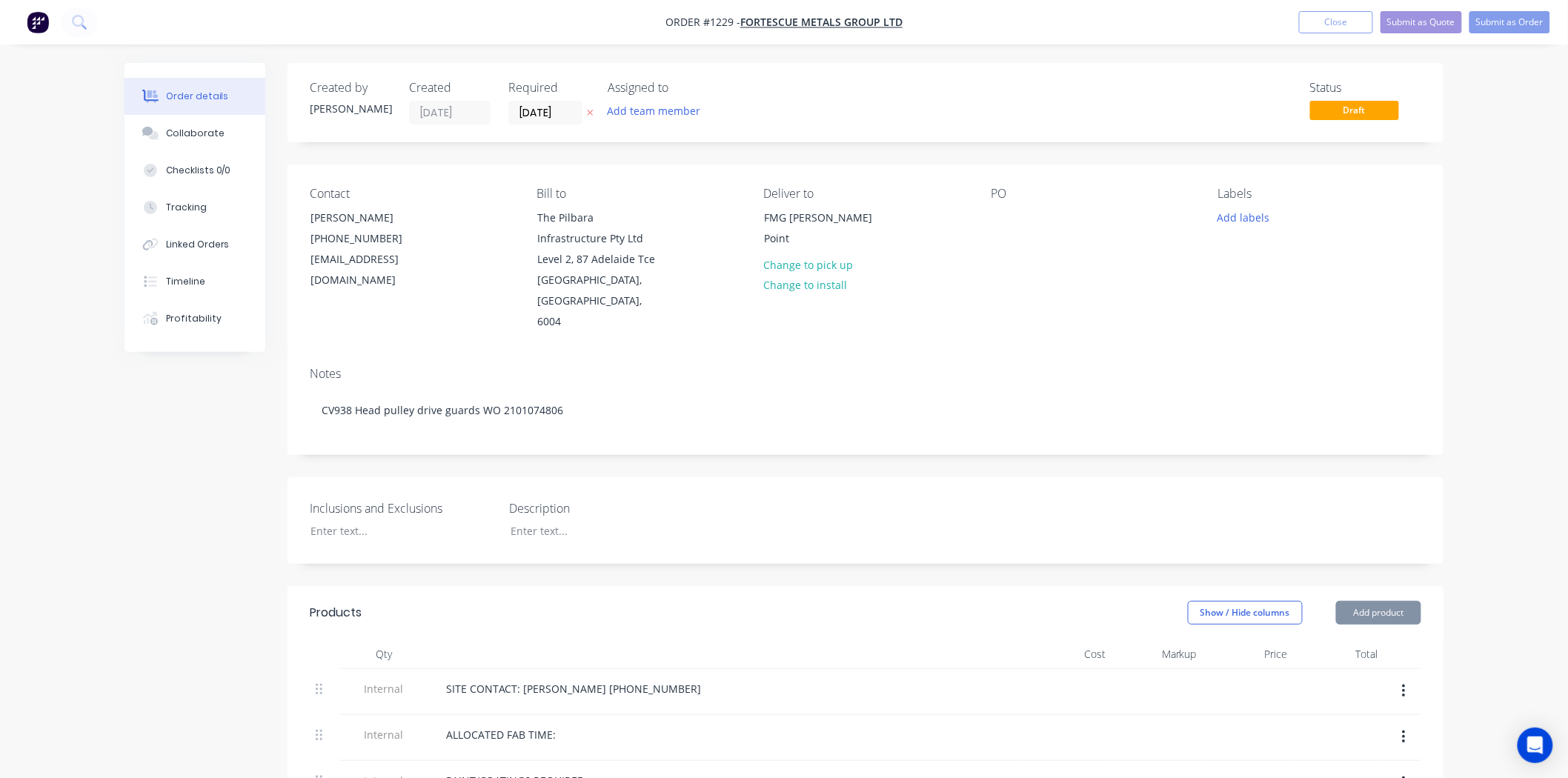
click at [202, 134] on div "Collaborate" at bounding box center [195, 132] width 58 height 13
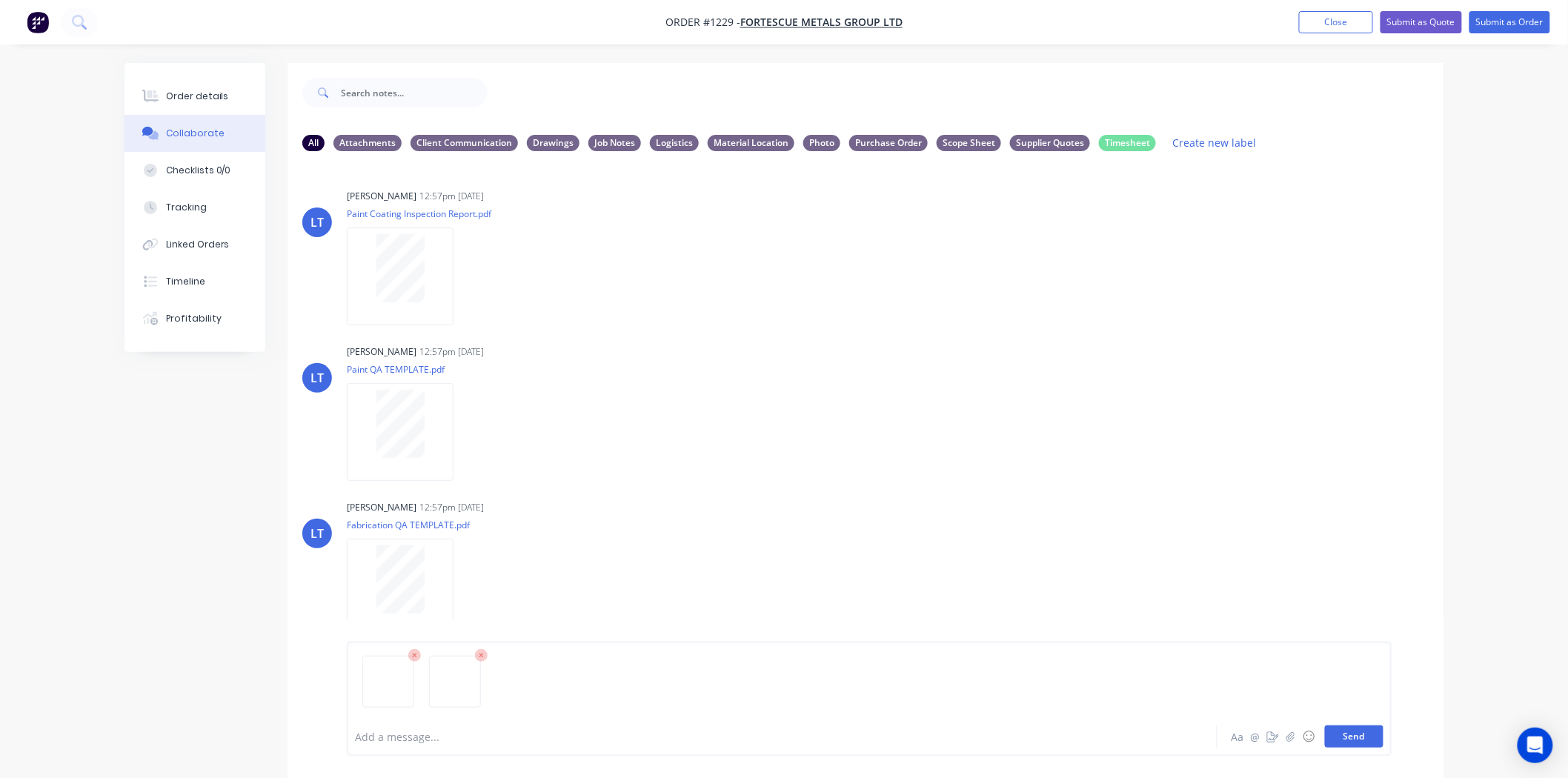
drag, startPoint x: 1358, startPoint y: 735, endPoint x: 1122, endPoint y: 697, distance: 239.0
click at [1358, 732] on button "Send" at bounding box center [1354, 736] width 58 height 22
click at [1322, 24] on button "Close" at bounding box center [1335, 22] width 74 height 22
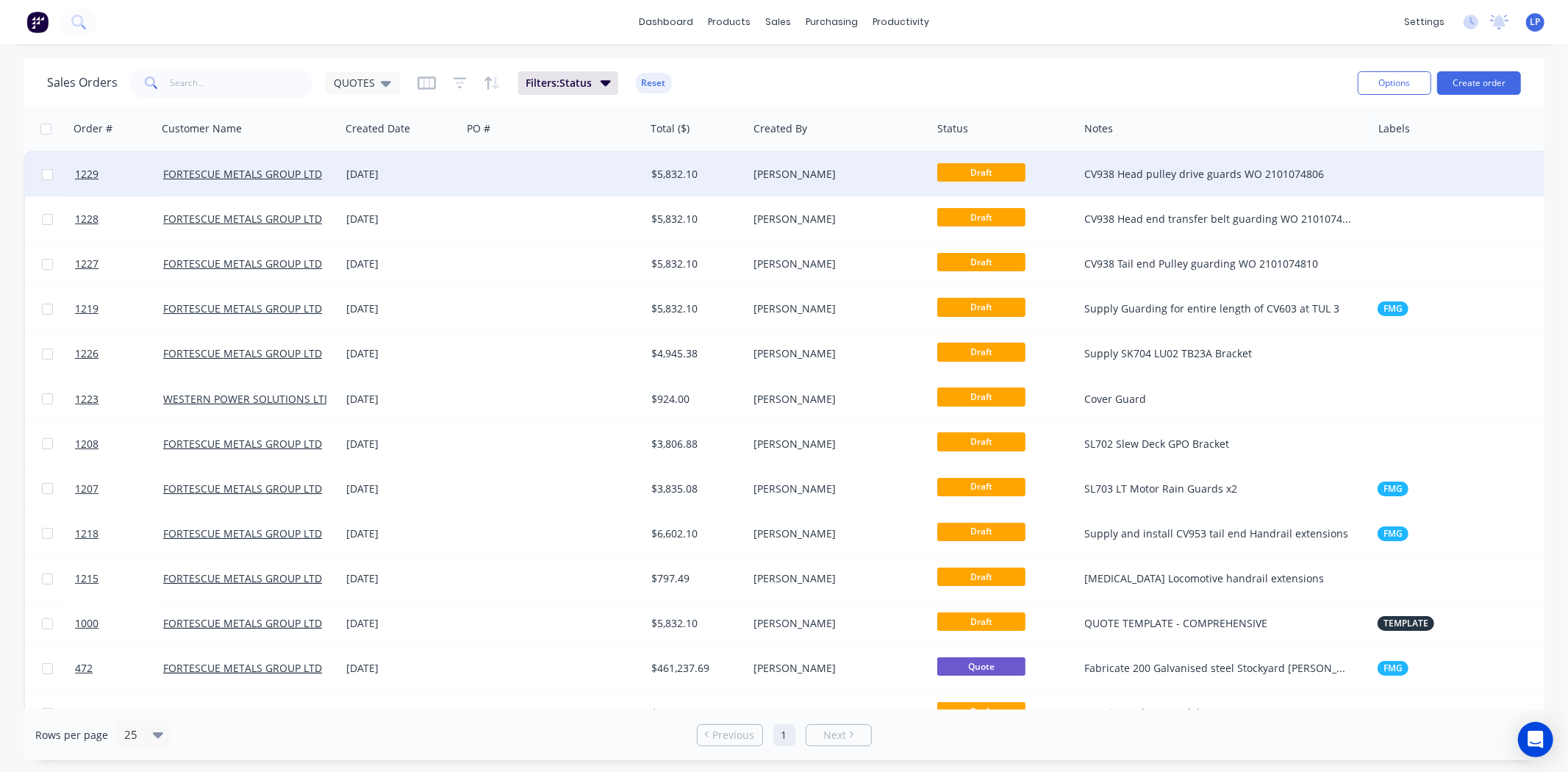
click at [527, 170] on div at bounding box center [553, 174] width 183 height 44
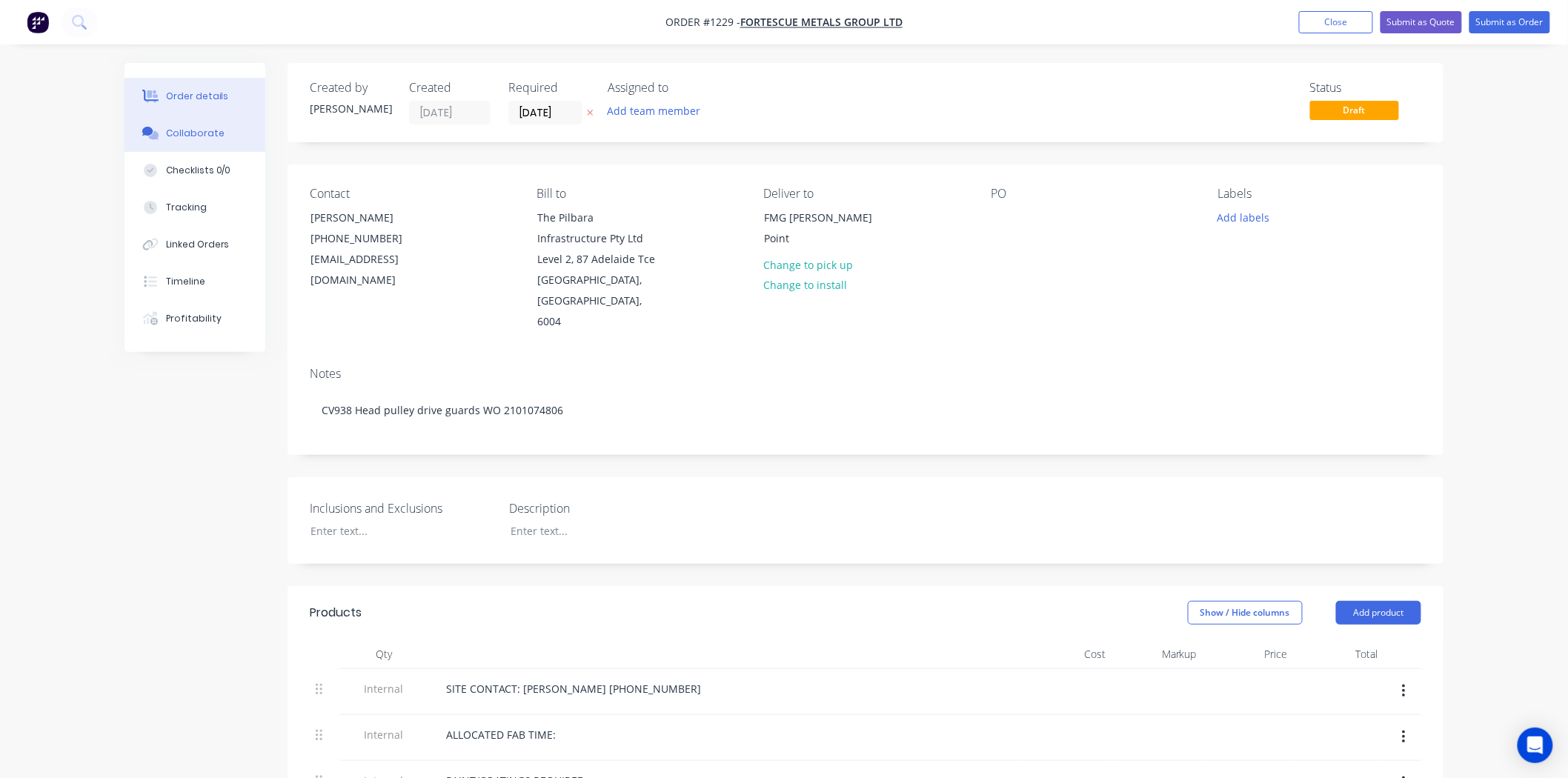
click at [197, 138] on div "Collaborate" at bounding box center [195, 132] width 58 height 13
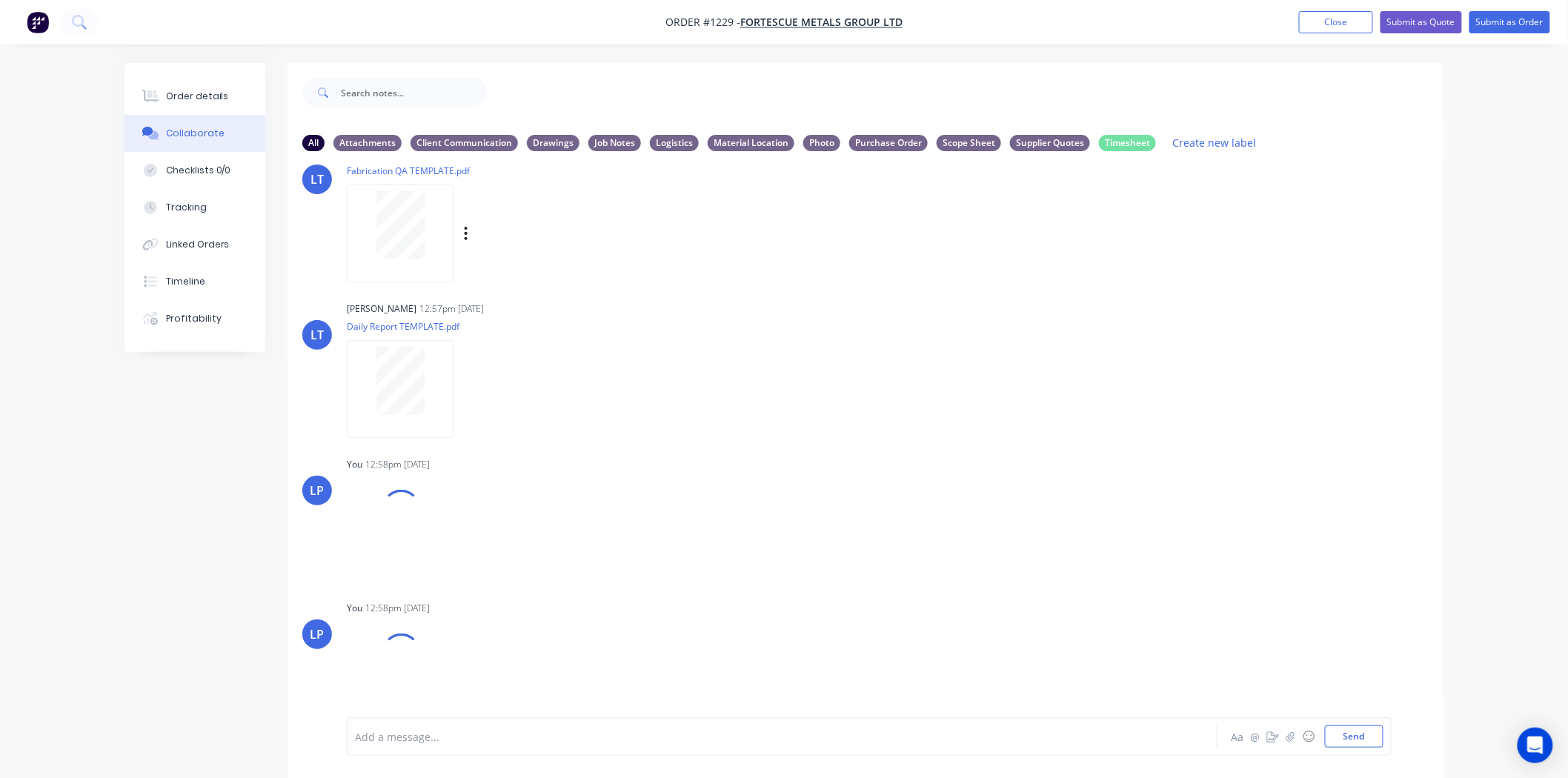
scroll to position [357, 0]
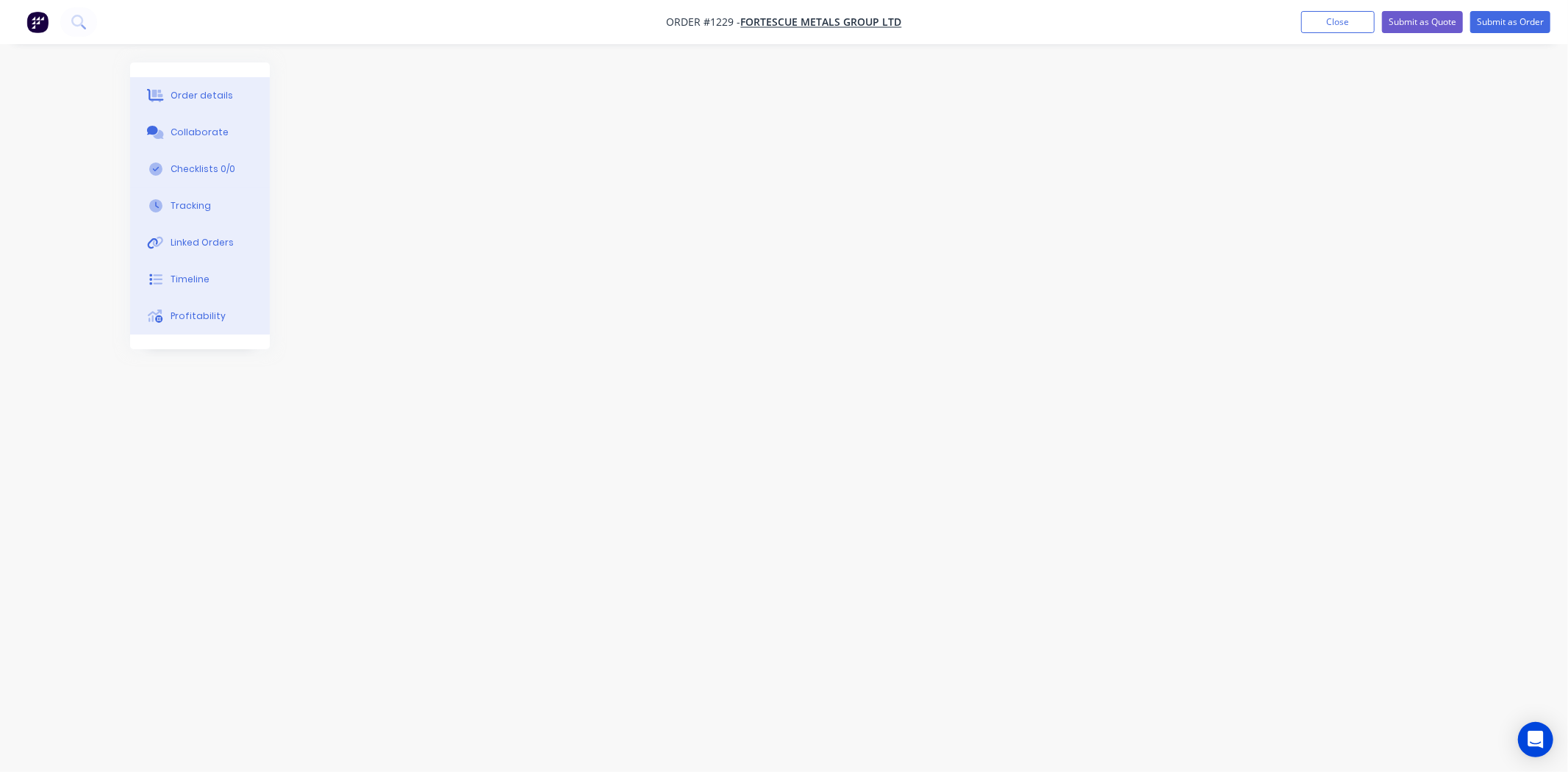
click at [1316, 21] on button "Close" at bounding box center [1338, 22] width 74 height 22
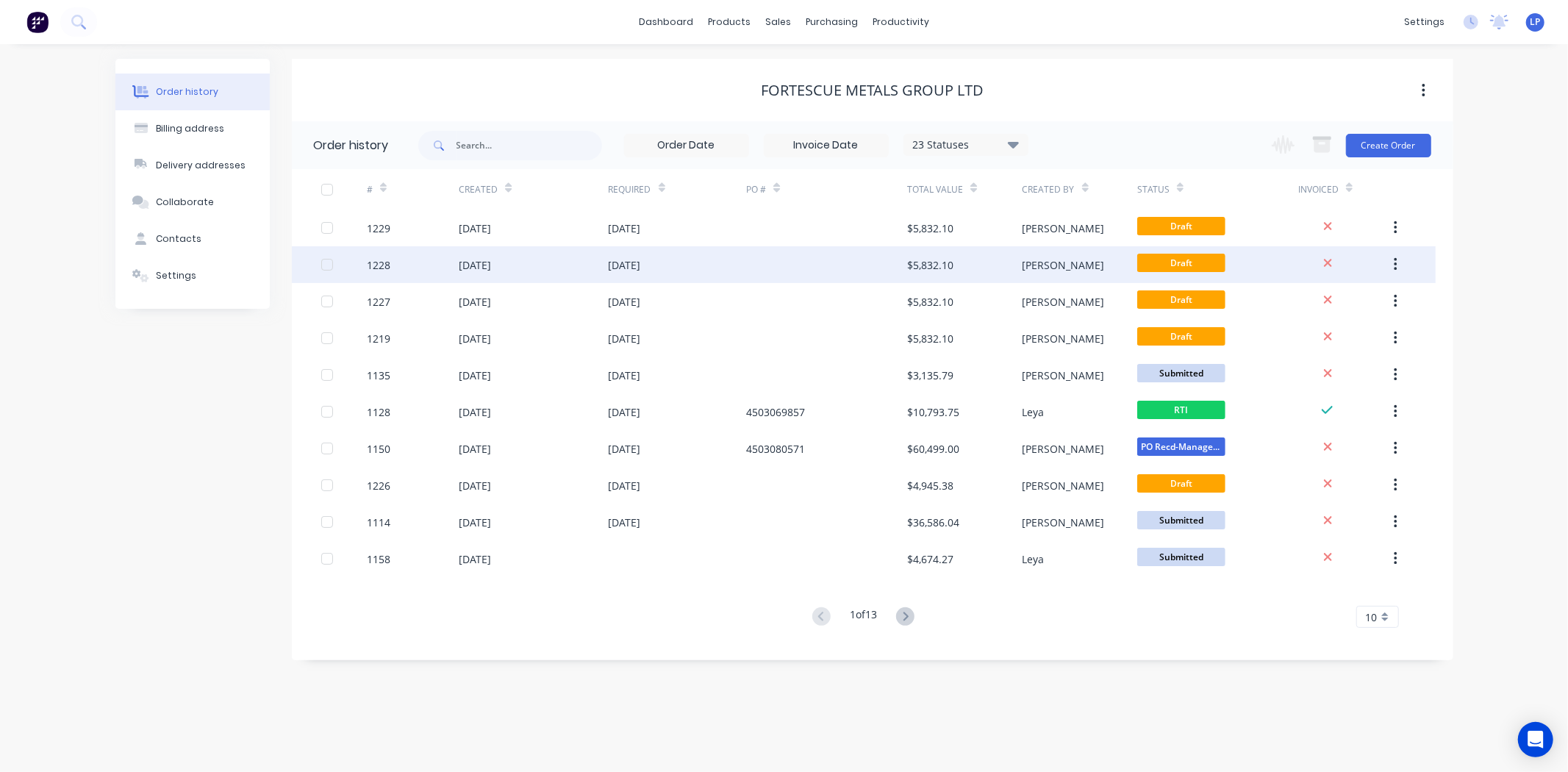
click at [442, 263] on div "1228" at bounding box center [413, 264] width 92 height 36
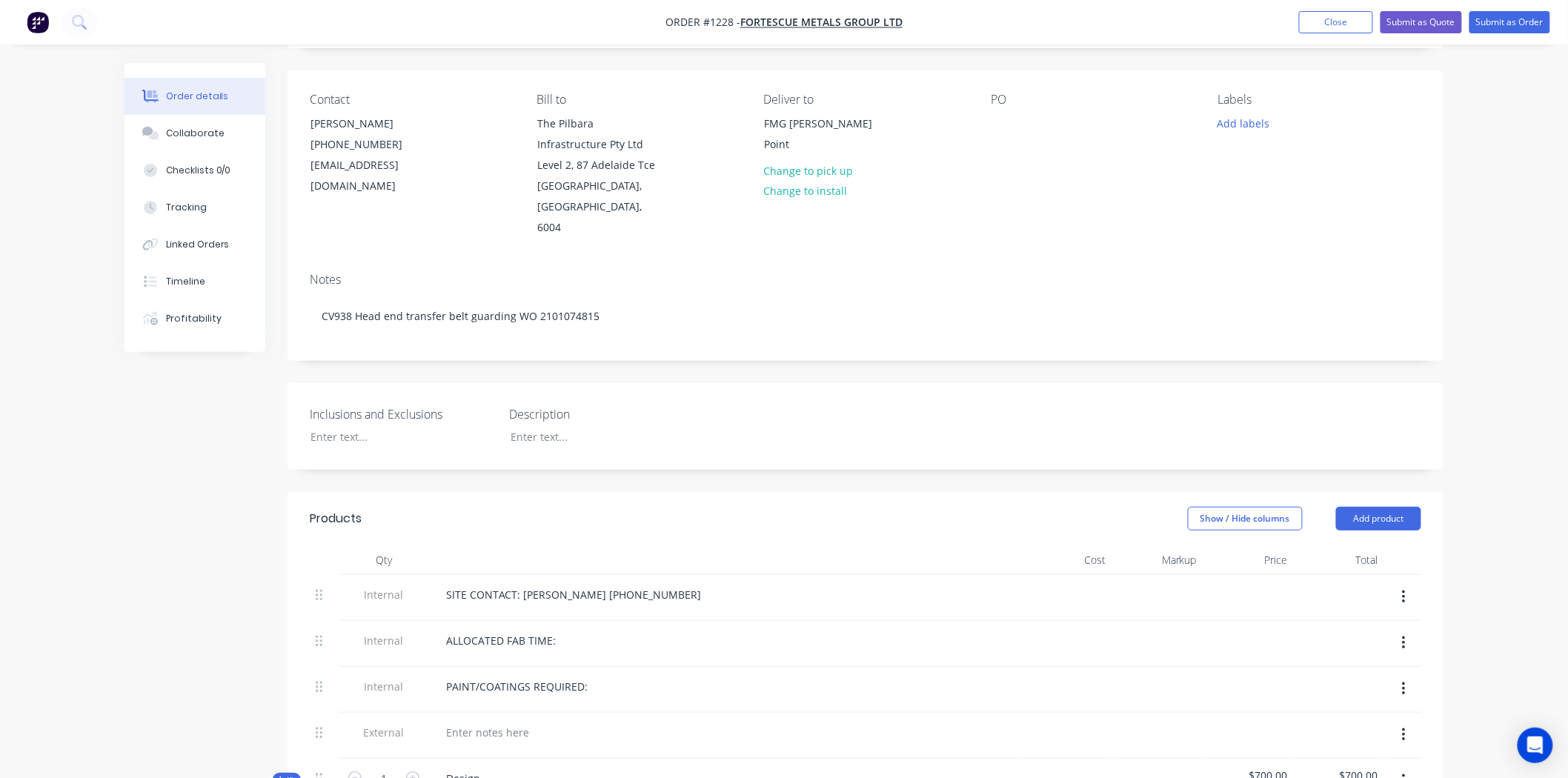
scroll to position [82, 0]
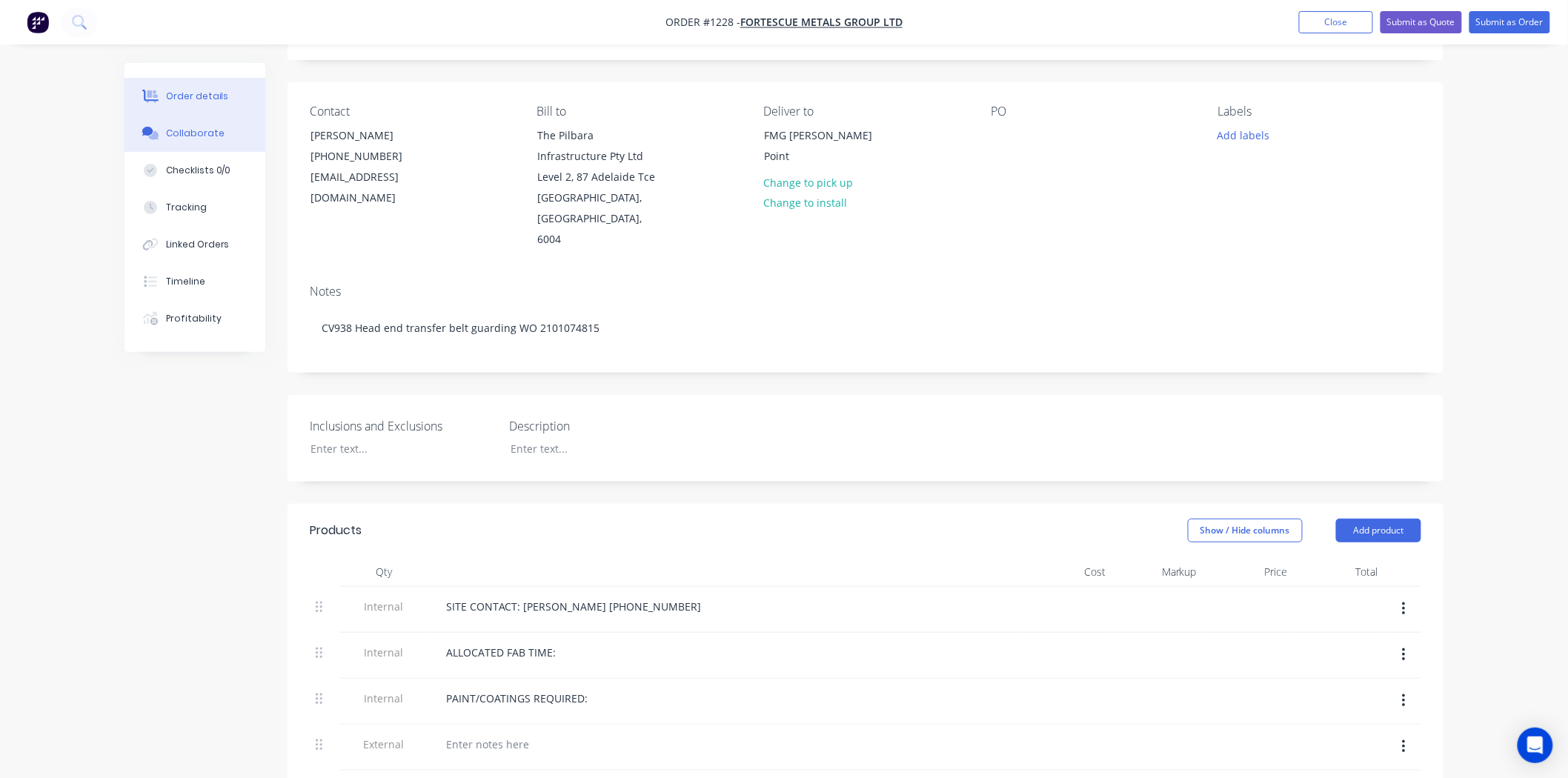
click at [198, 134] on div "Collaborate" at bounding box center [195, 132] width 58 height 13
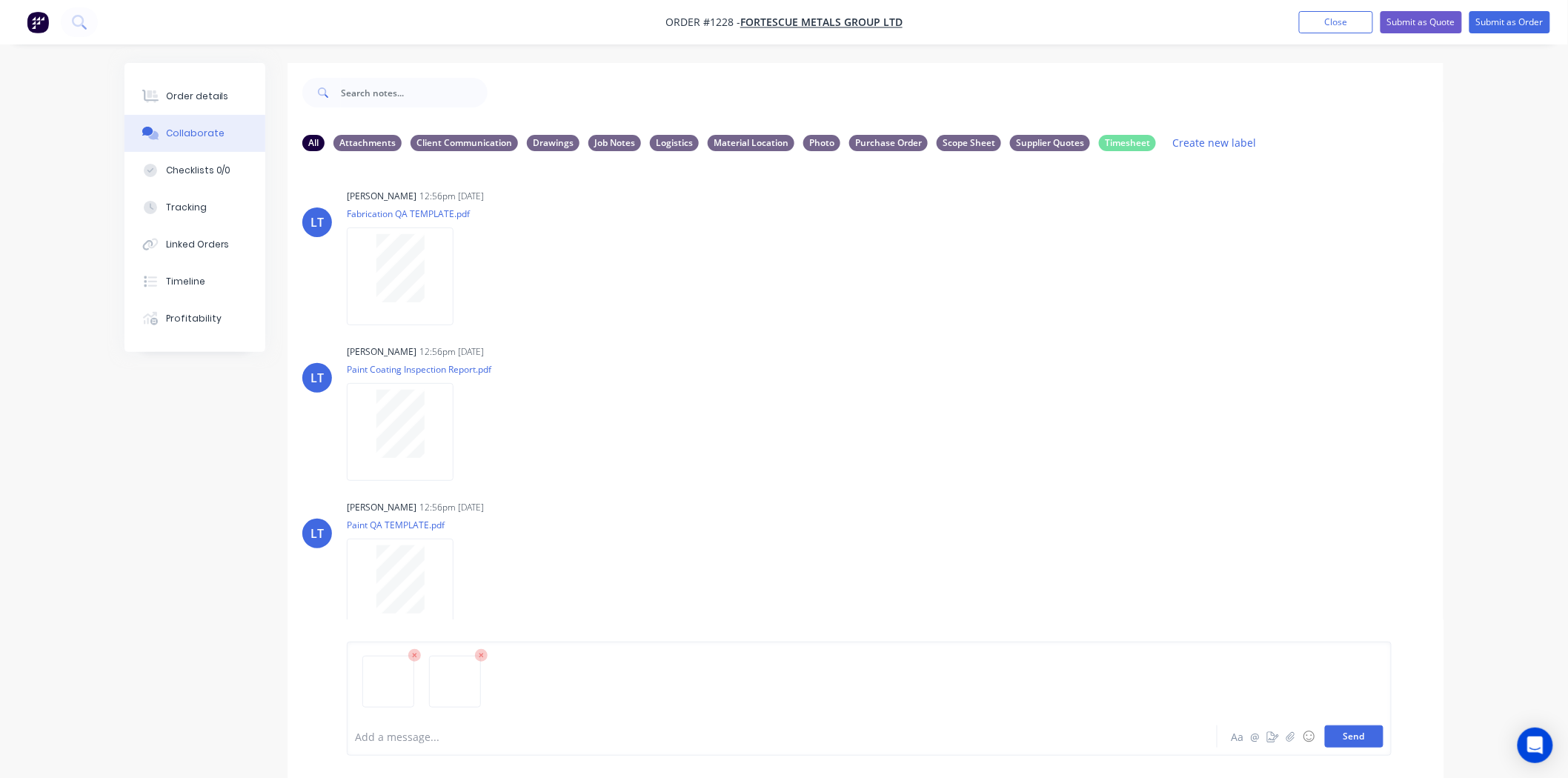
click at [1338, 735] on button "Send" at bounding box center [1354, 736] width 58 height 22
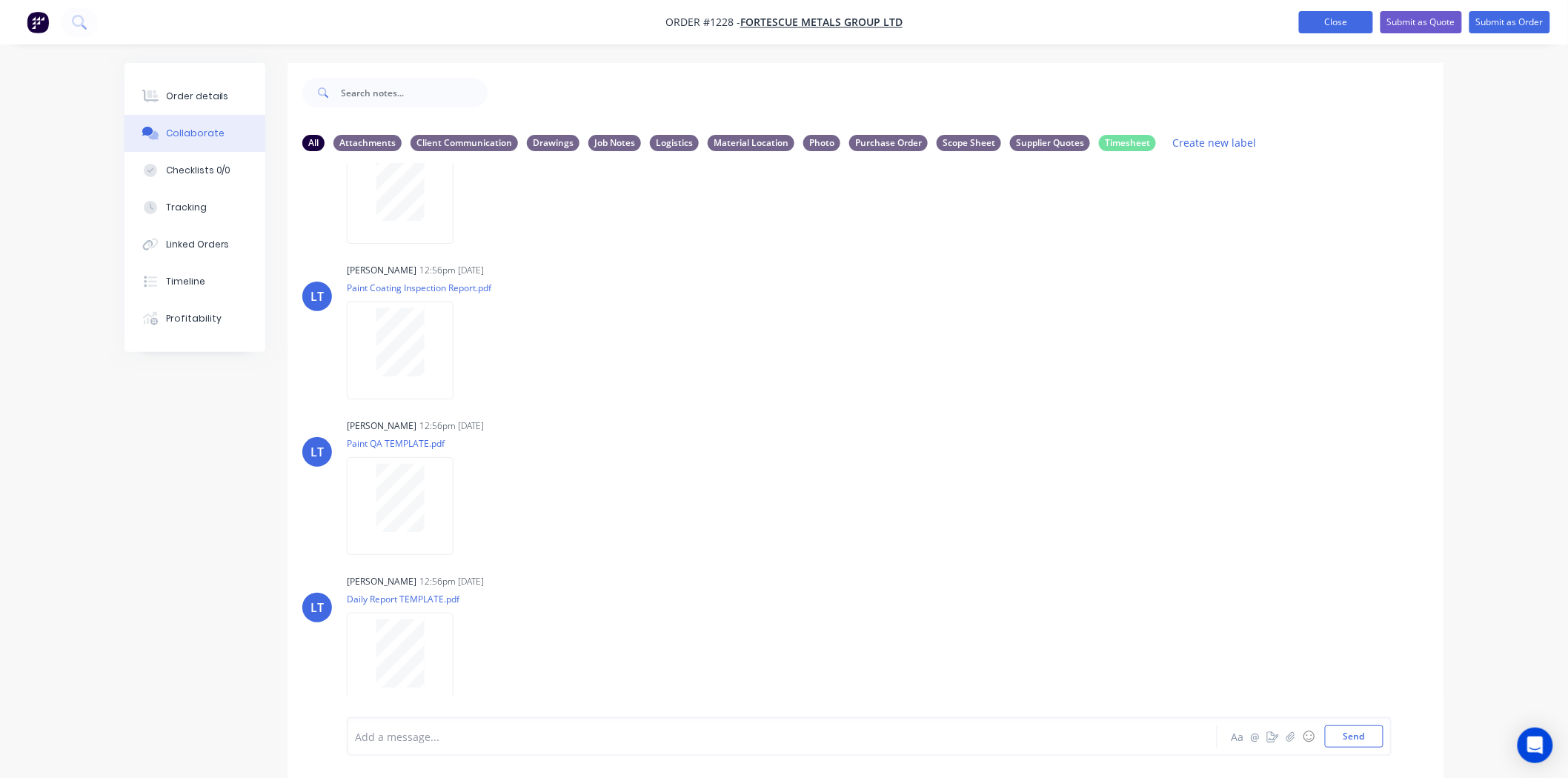
click at [1346, 28] on button "Close" at bounding box center [1335, 22] width 74 height 22
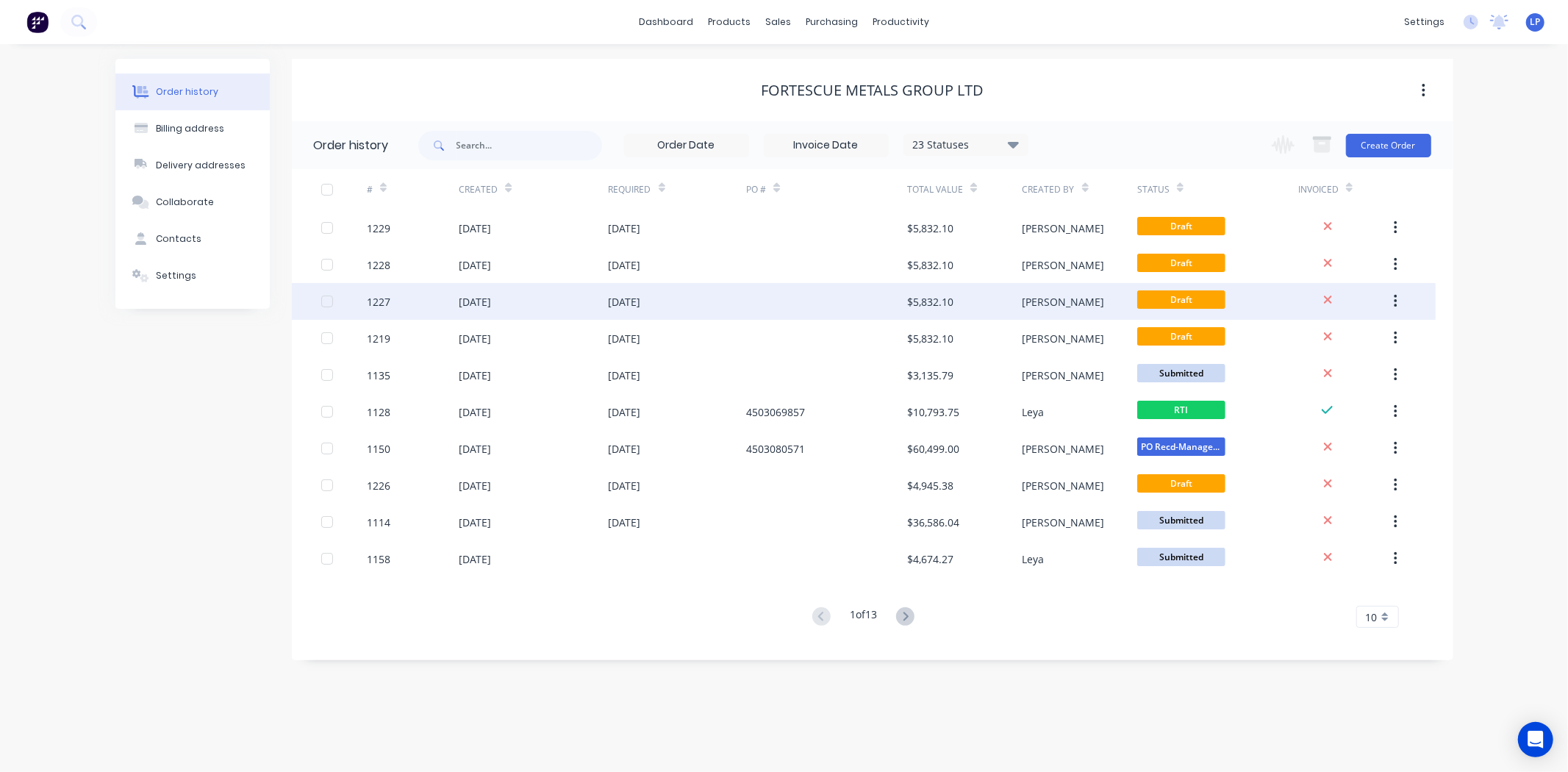
click at [389, 307] on div "1227" at bounding box center [379, 302] width 24 height 16
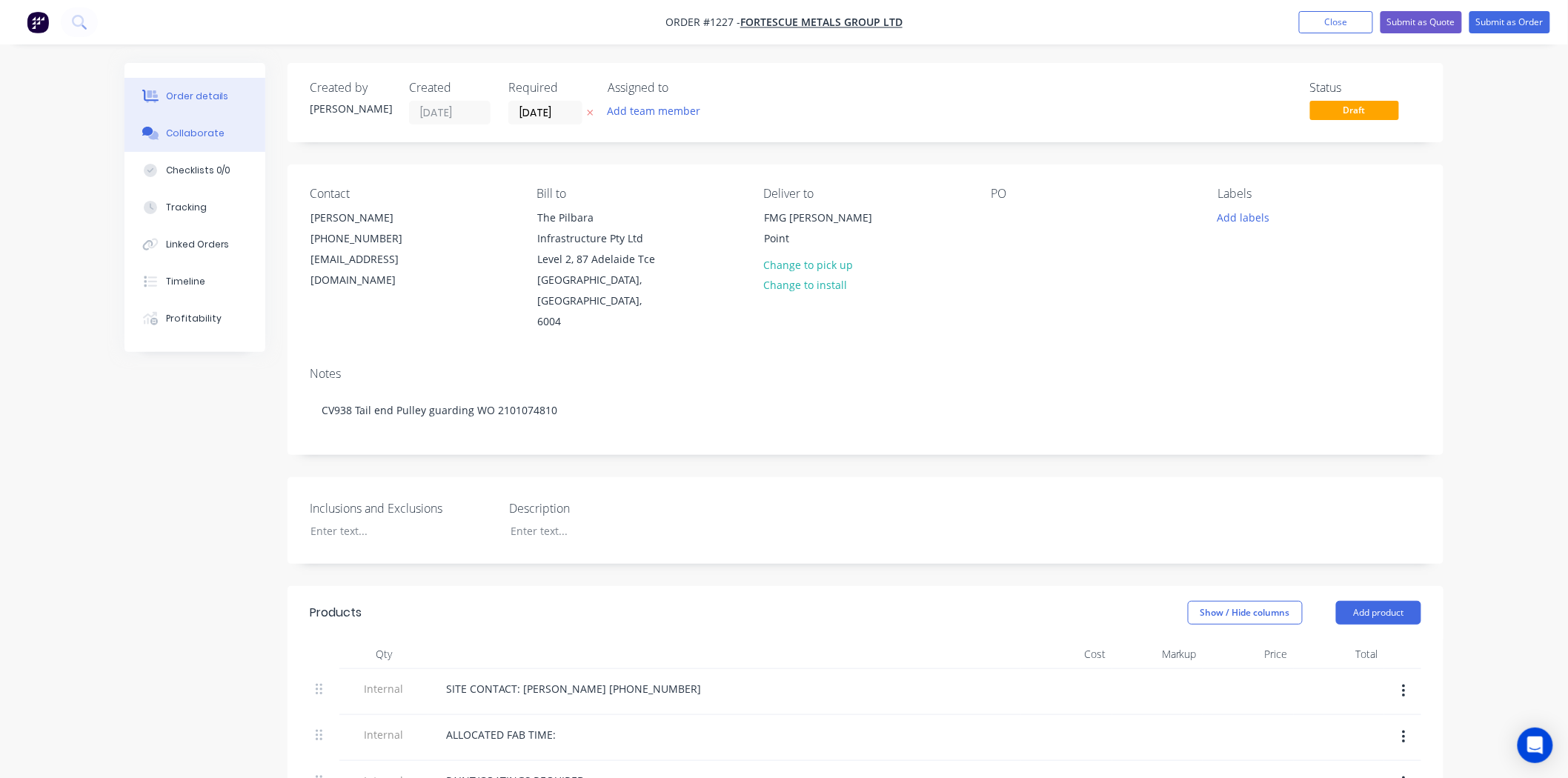
click at [218, 141] on button "Collaborate" at bounding box center [195, 132] width 140 height 37
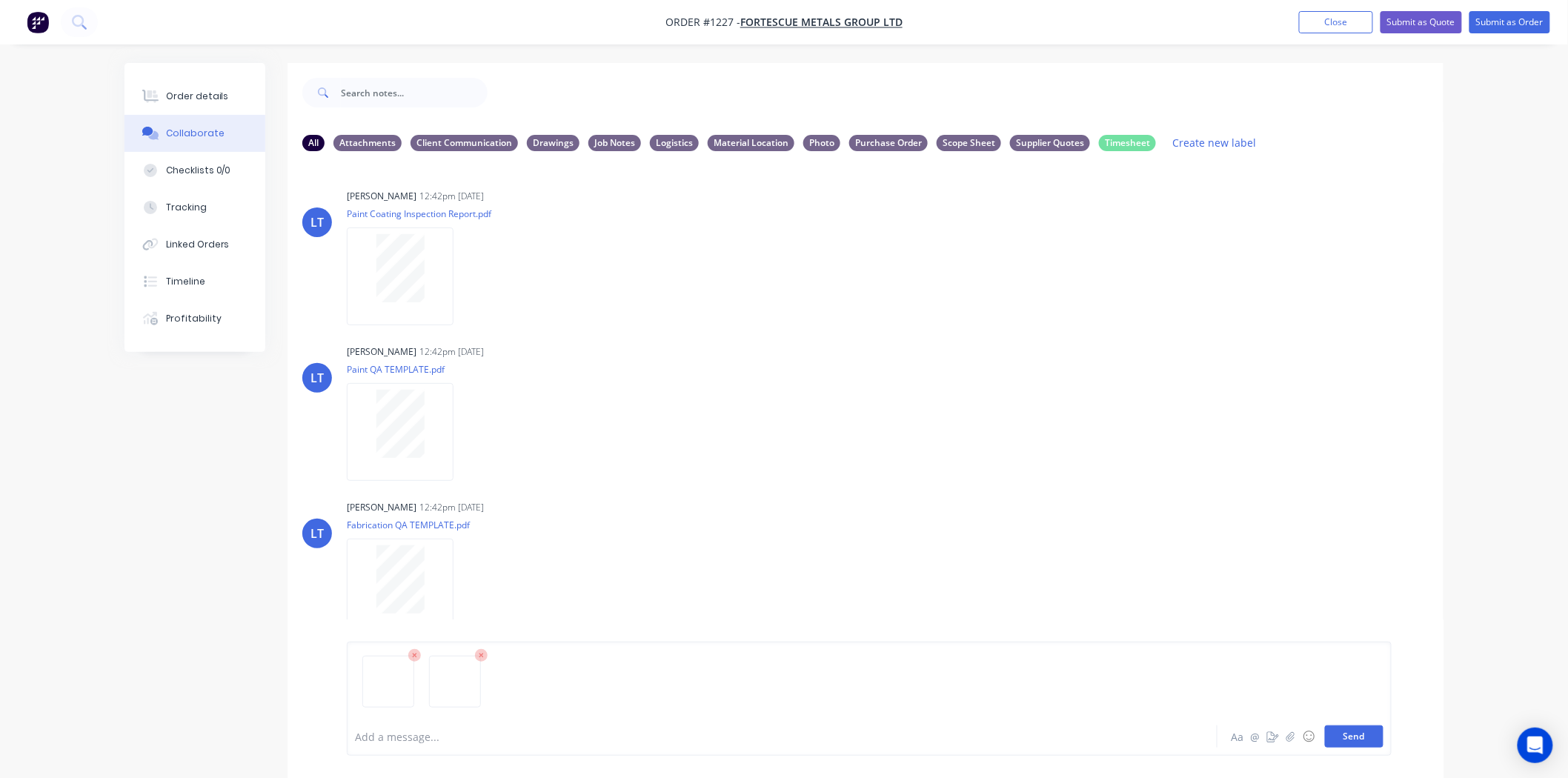
click at [1335, 742] on button "Send" at bounding box center [1354, 736] width 58 height 22
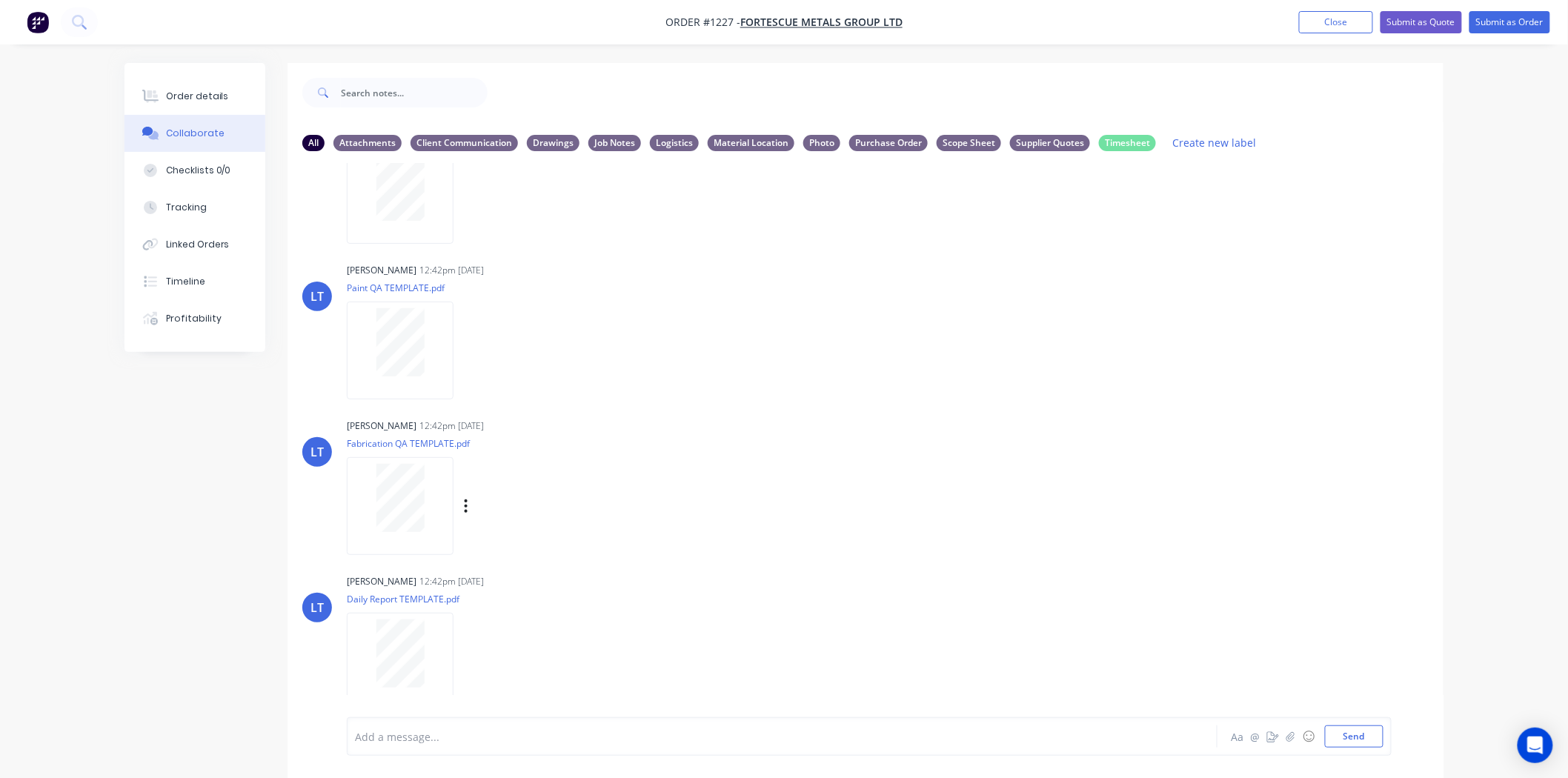
click at [637, 427] on div "Leya Thompson 12:42pm 12/10/25" at bounding box center [578, 425] width 463 height 13
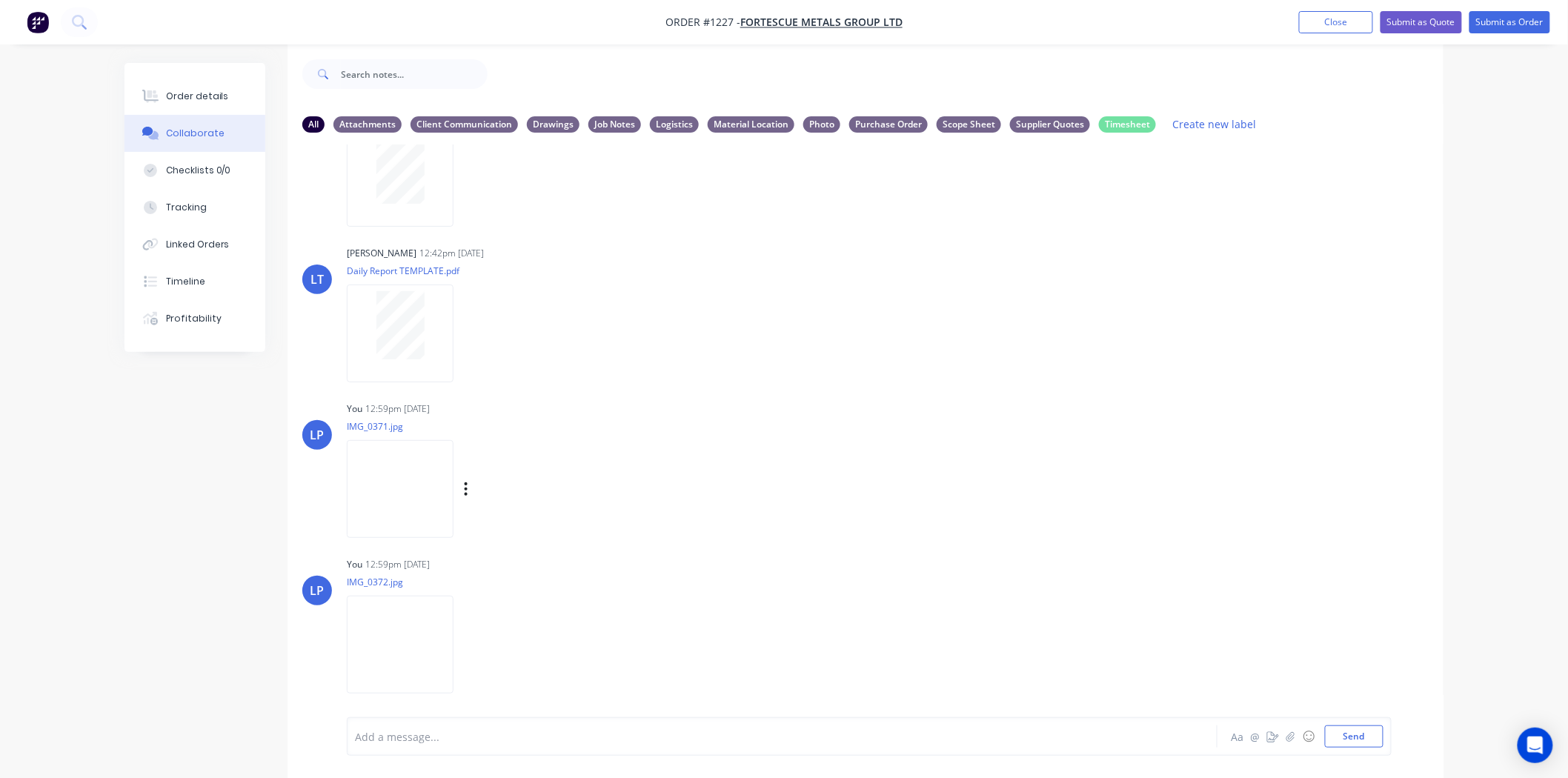
scroll to position [23, 0]
